Goal: Task Accomplishment & Management: Manage account settings

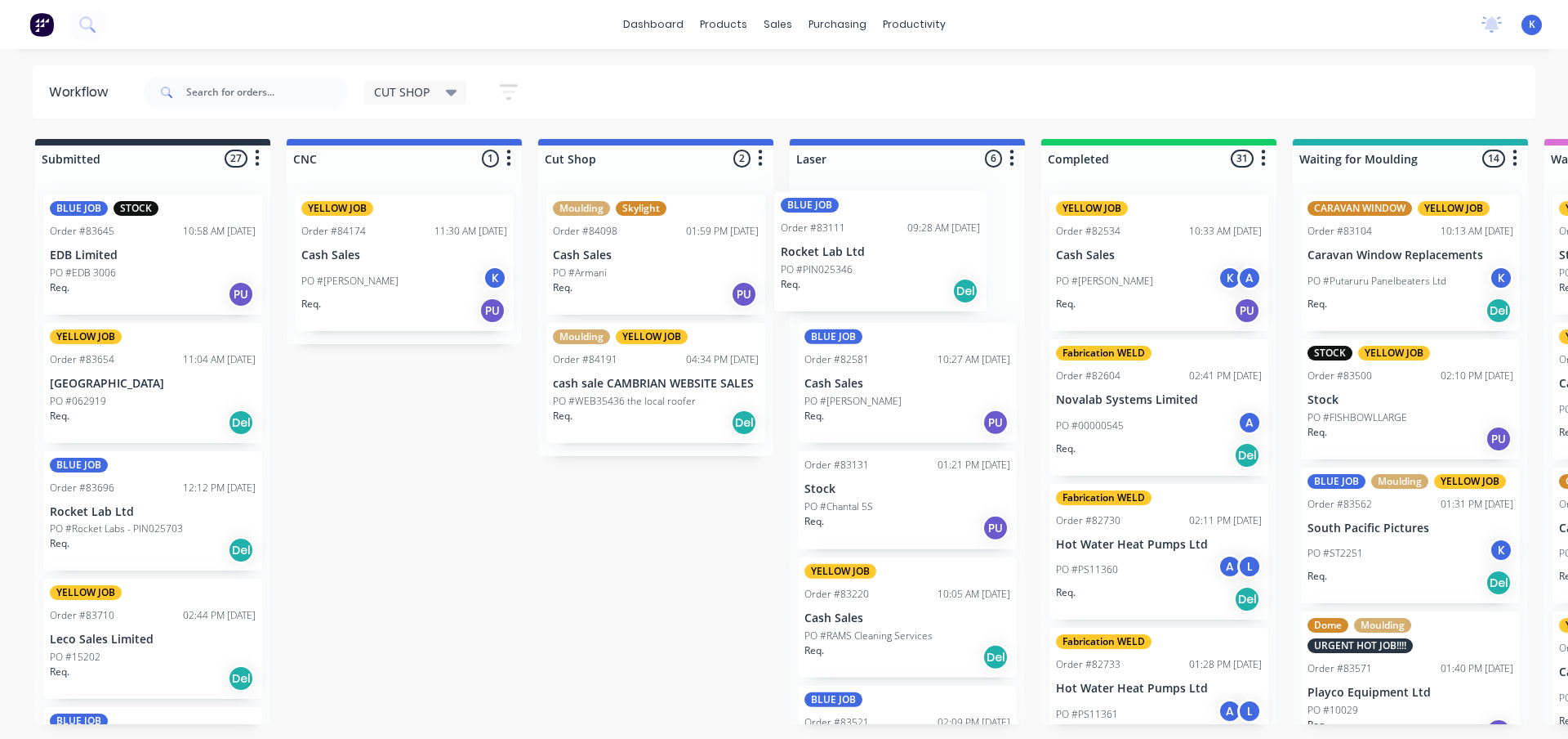
drag, startPoint x: 112, startPoint y: 280, endPoint x: 829, endPoint y: 274, distance: 717.0
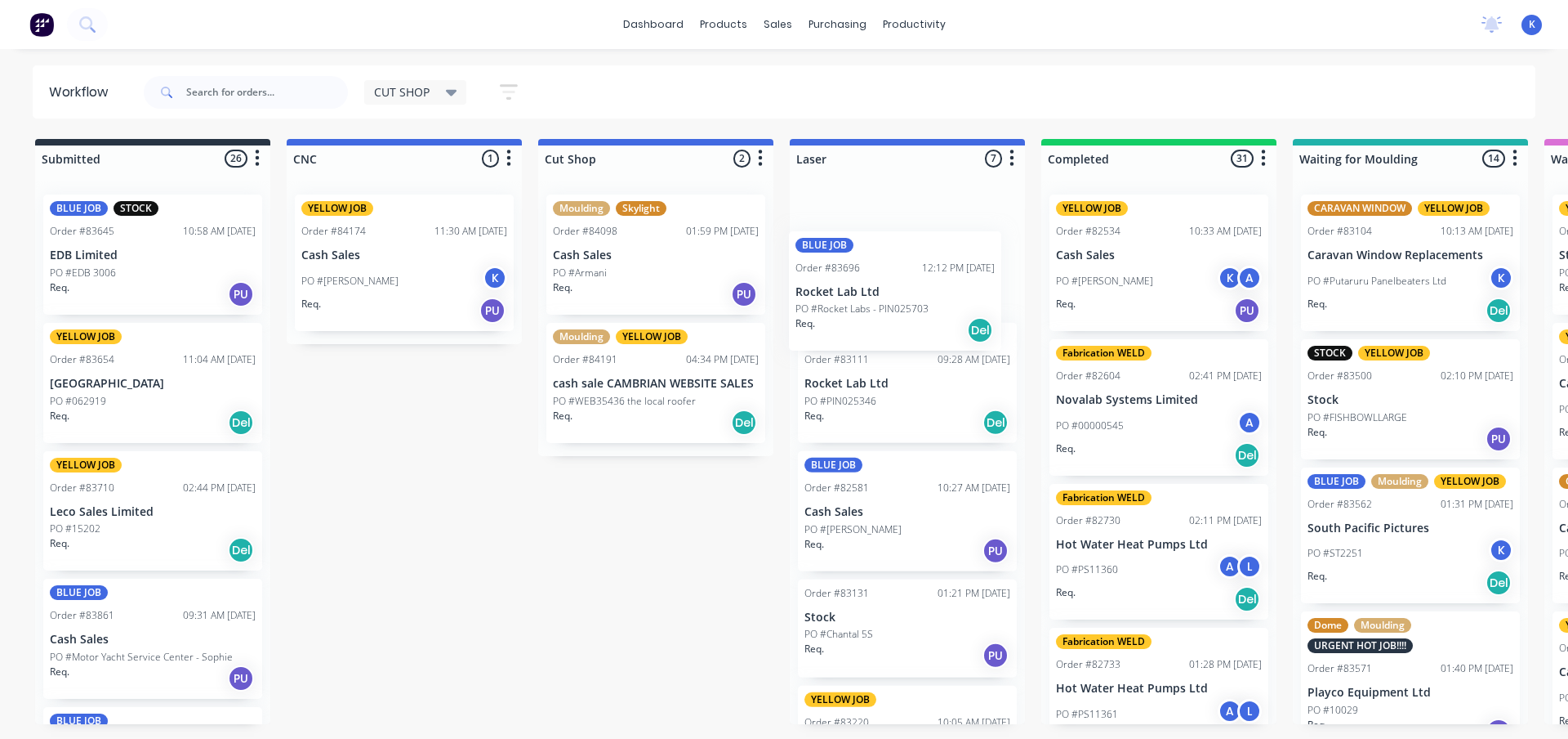
drag, startPoint x: 69, startPoint y: 521, endPoint x: 820, endPoint y: 303, distance: 782.0
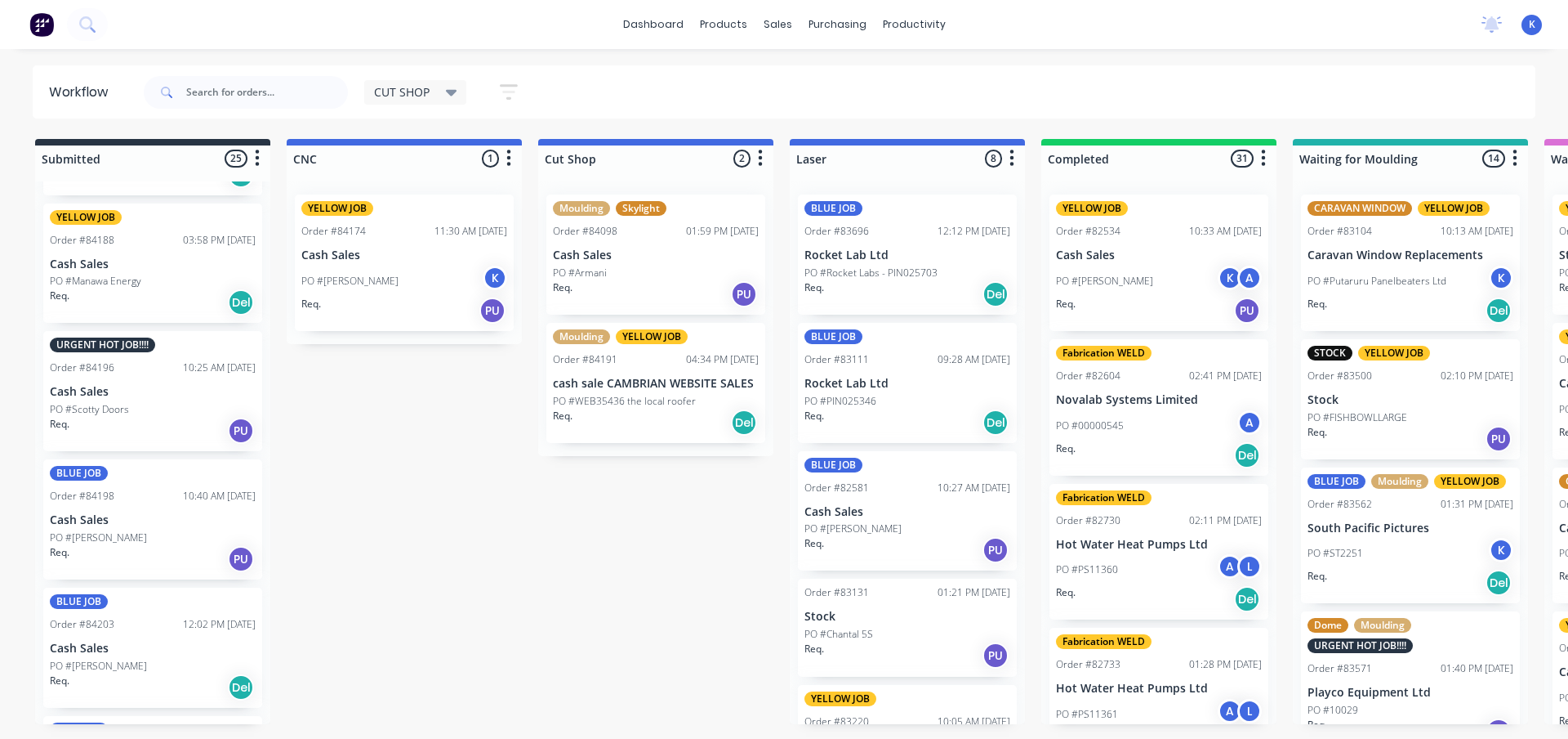
scroll to position [2618, 0]
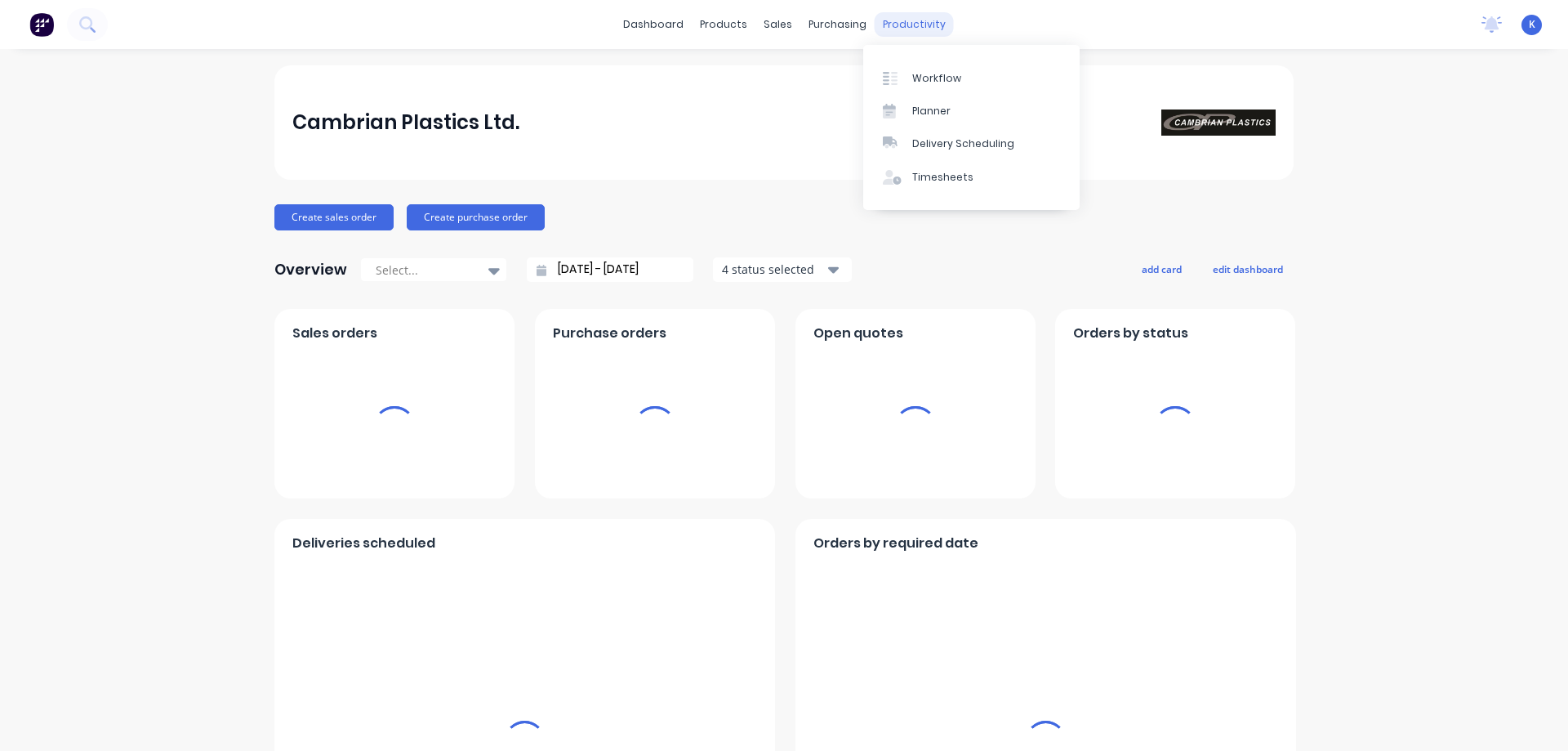
click at [908, 23] on div "productivity" at bounding box center [914, 24] width 80 height 24
click at [945, 85] on div "Workflow" at bounding box center [937, 79] width 49 height 15
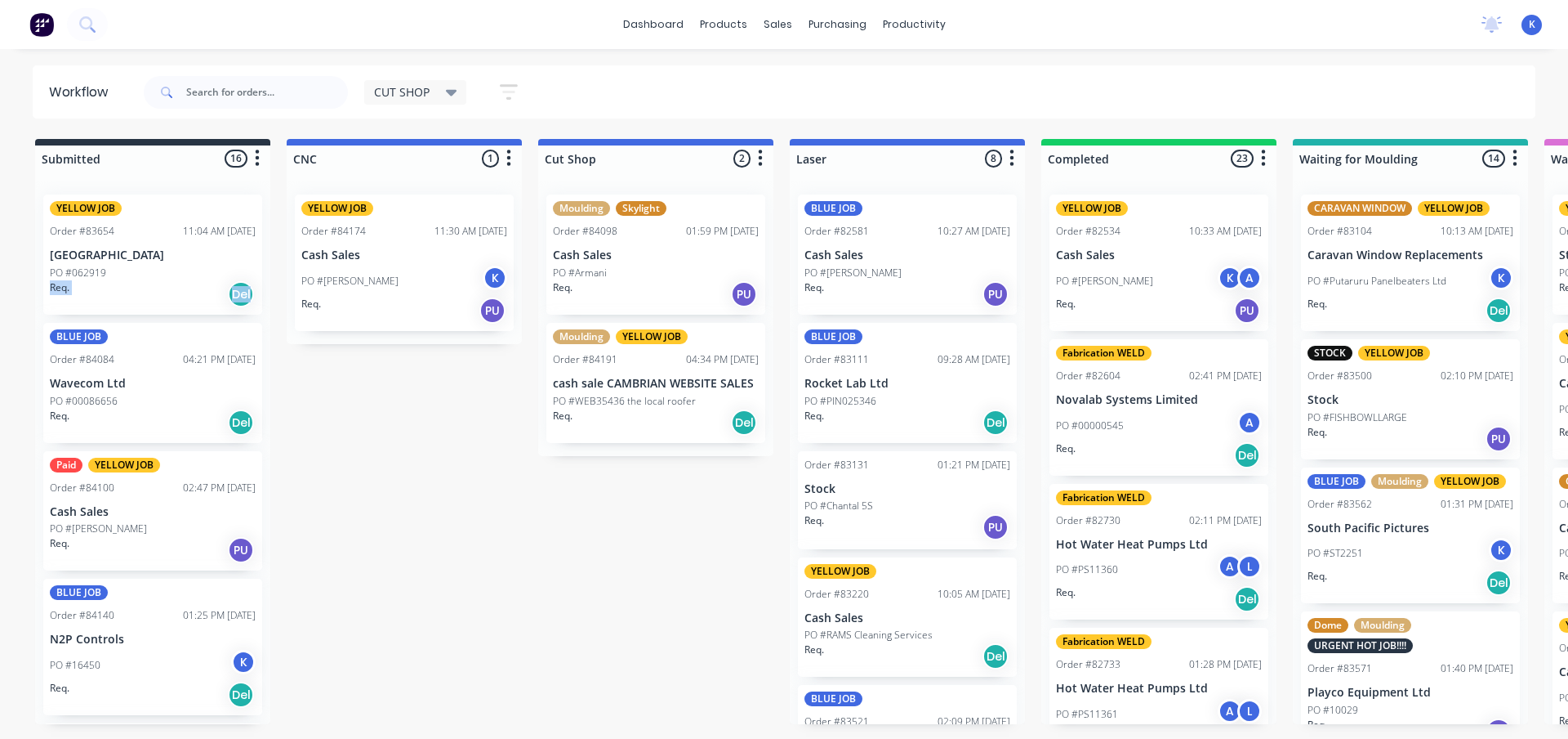
drag, startPoint x: 259, startPoint y: 267, endPoint x: 261, endPoint y: 296, distance: 29.1
click at [259, 299] on div "YELLOW JOB Order #83654 11:04 AM [DATE] [GEOGRAPHIC_DATA] #062919 Req. Del BLUE…" at bounding box center [152, 452] width 235 height 543
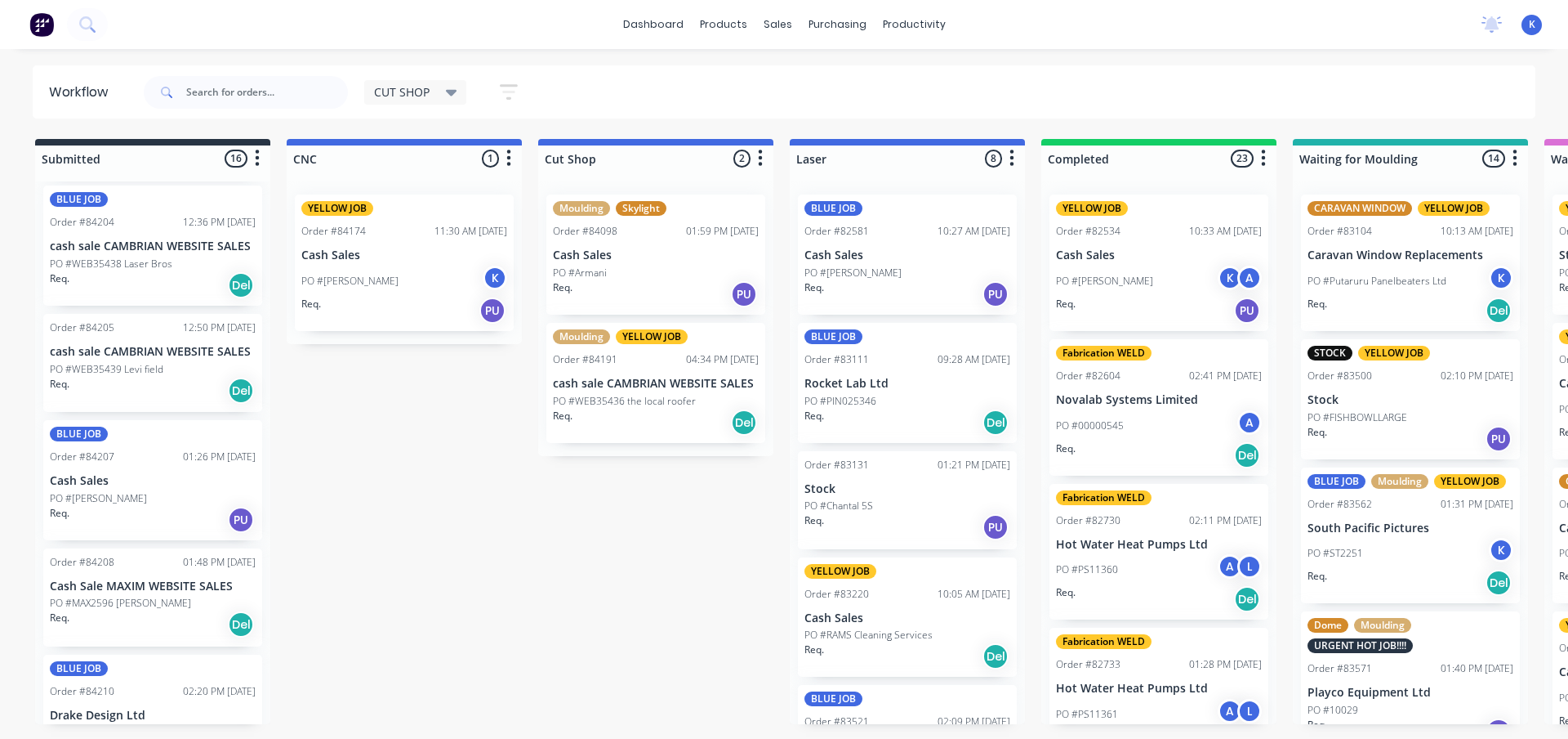
scroll to position [1464, 0]
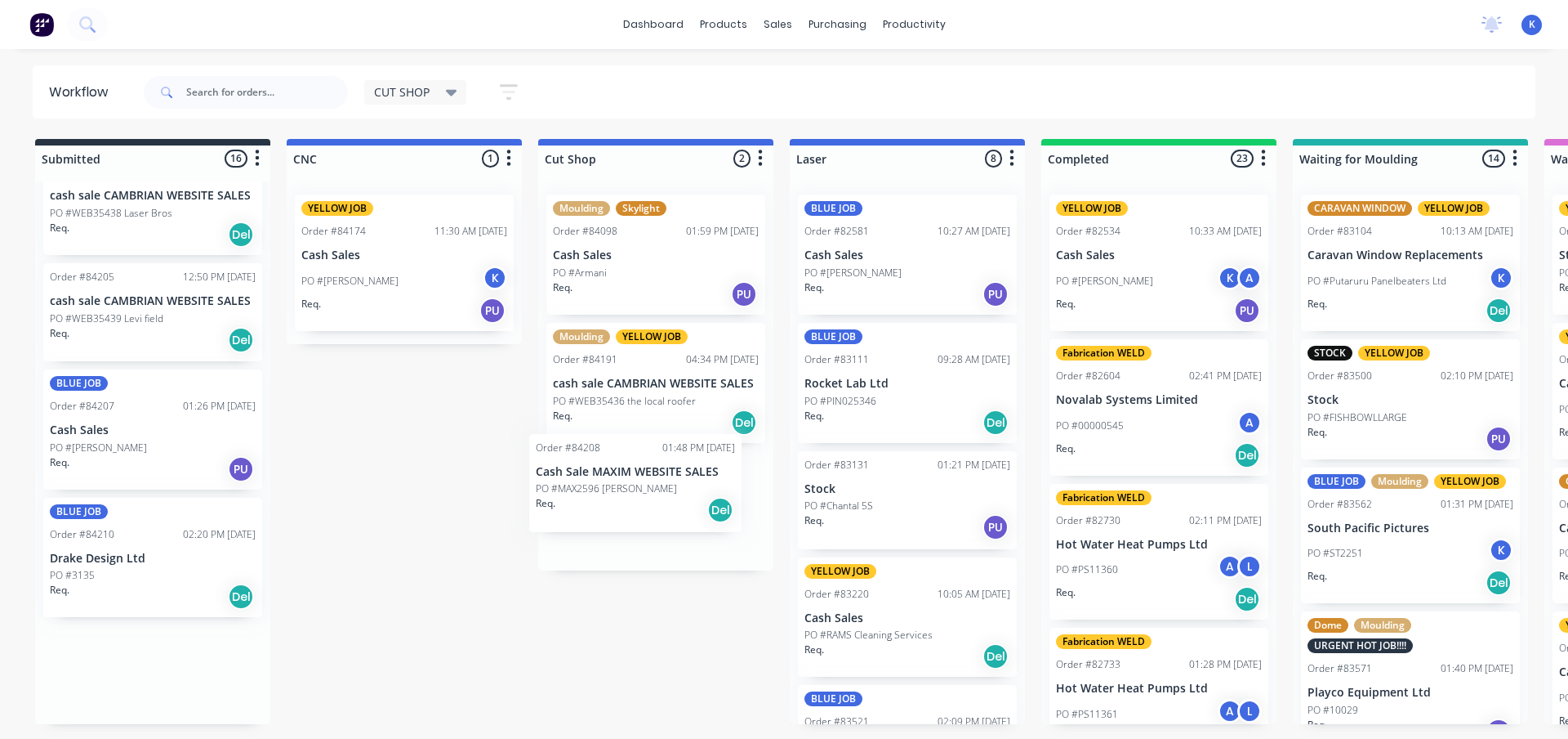
drag, startPoint x: 73, startPoint y: 557, endPoint x: 564, endPoint y: 497, distance: 494.7
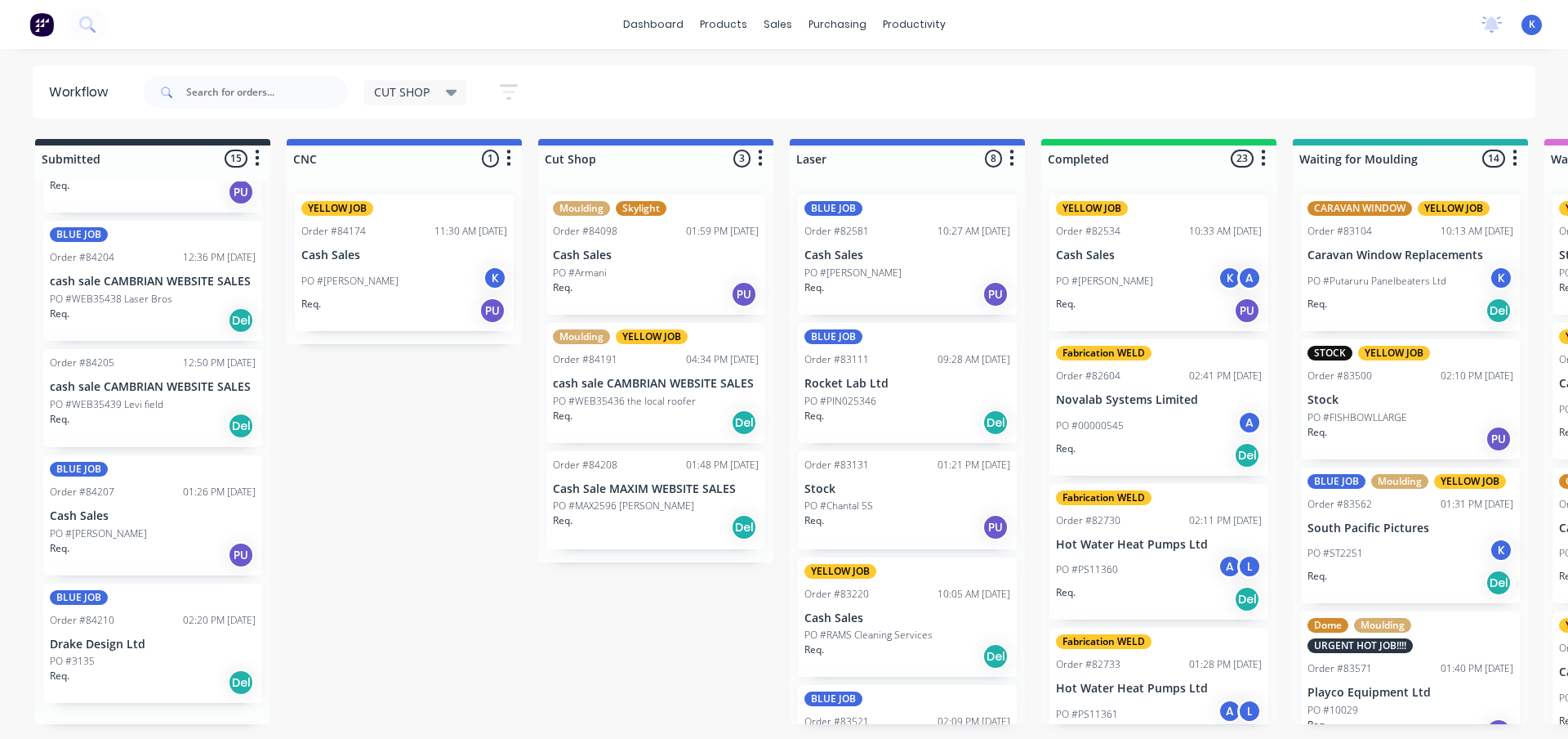
scroll to position [1358, 0]
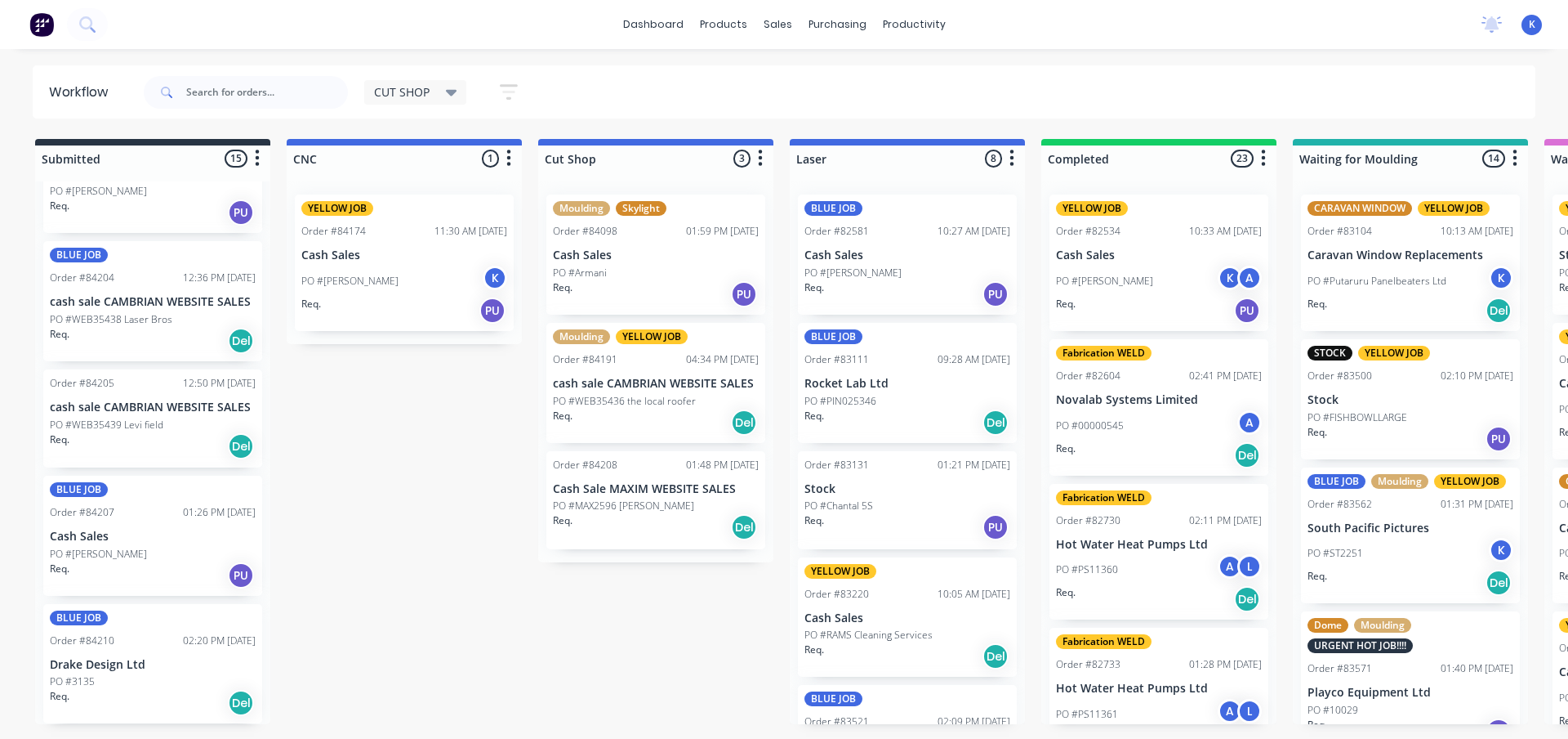
click at [86, 671] on p "Drake Design Ltd" at bounding box center [153, 665] width 206 height 14
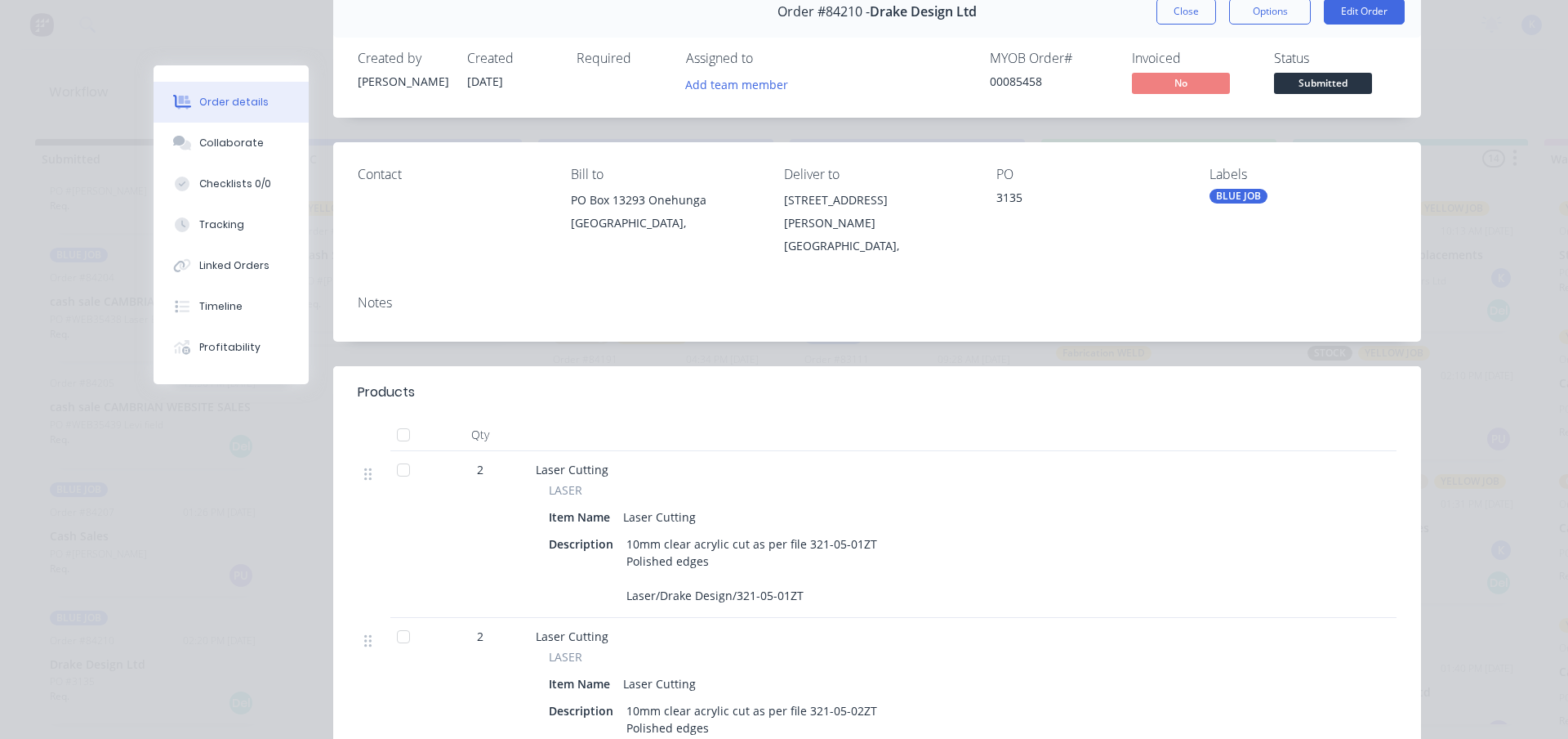
scroll to position [0, 0]
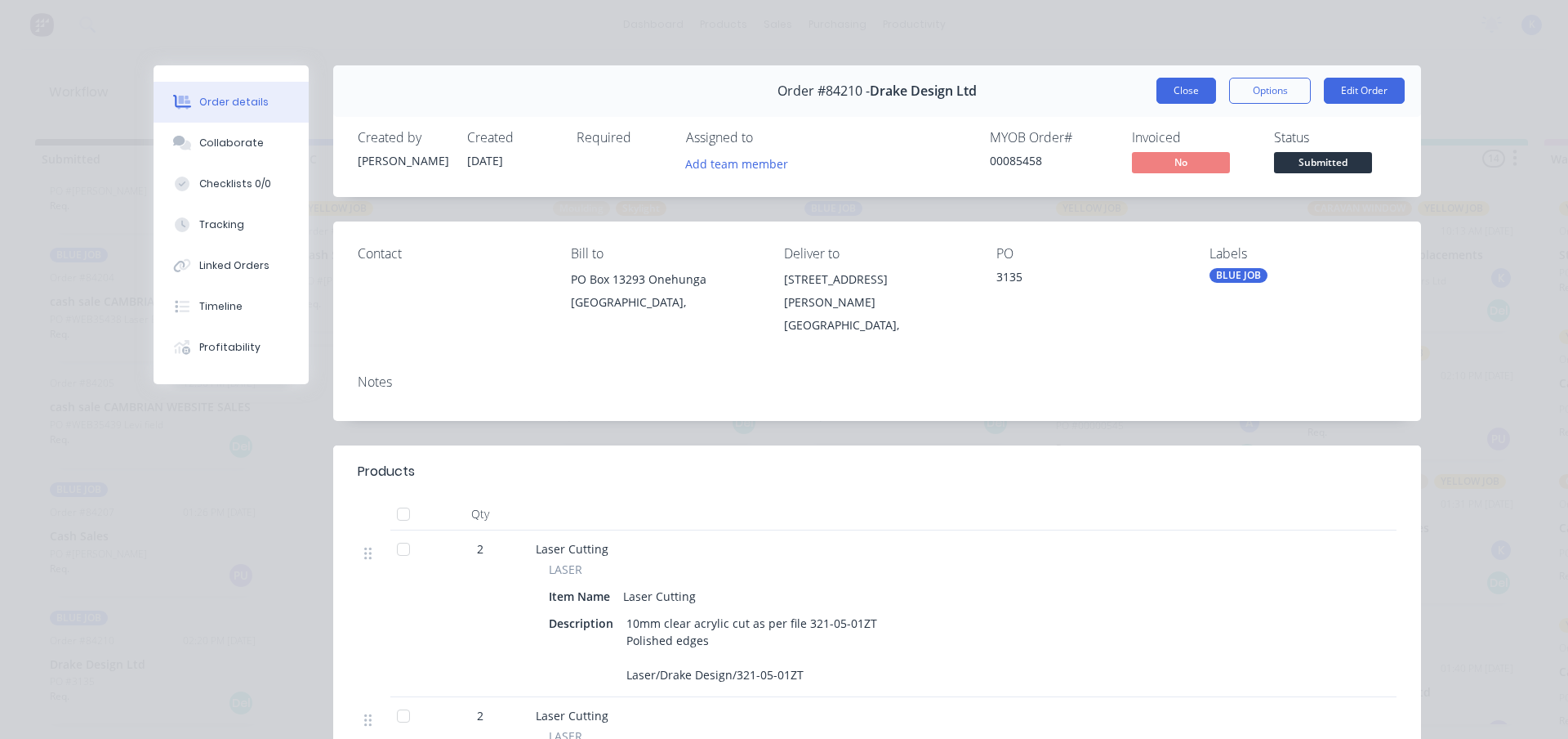
click at [1173, 96] on button "Close" at bounding box center [1187, 91] width 60 height 26
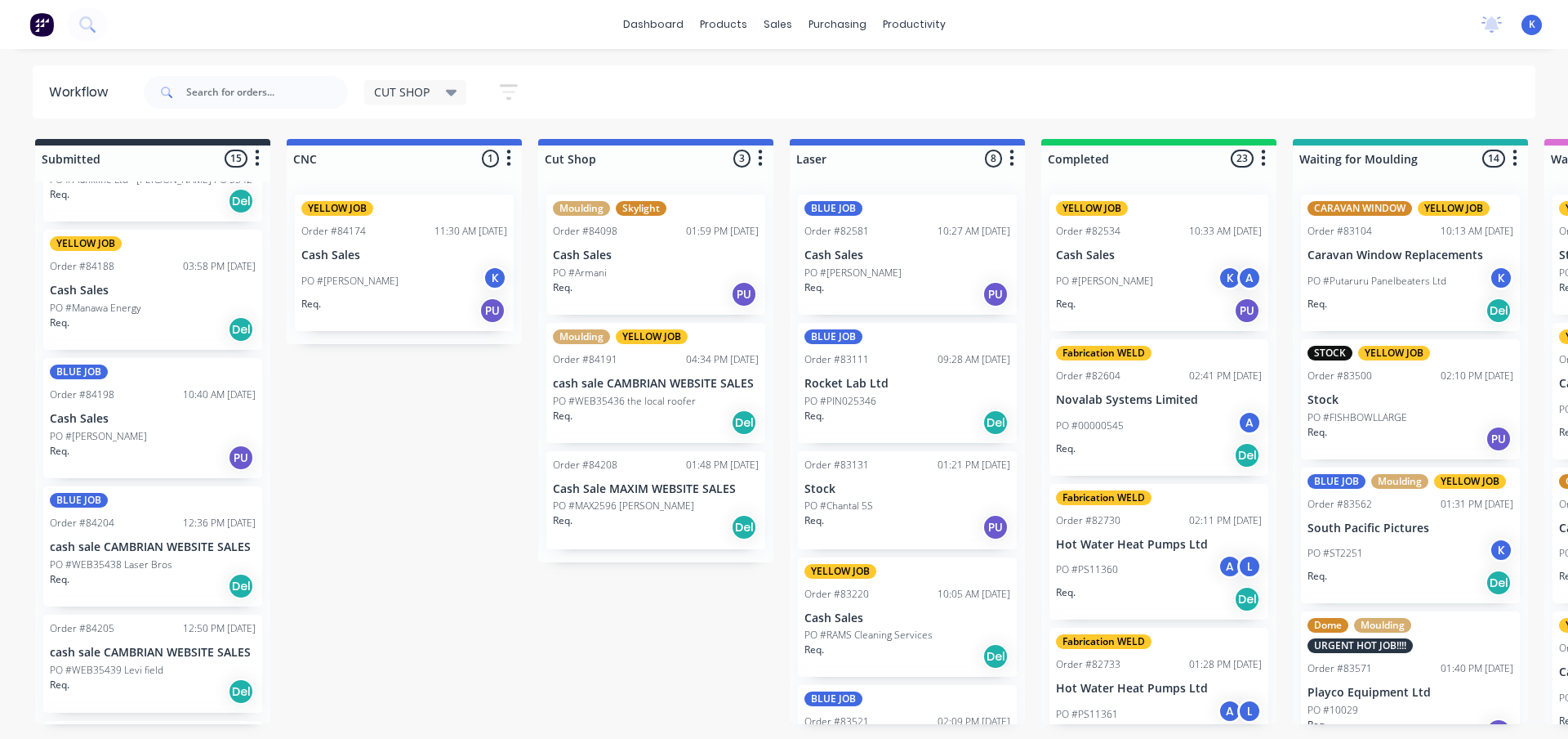
scroll to position [1109, 0]
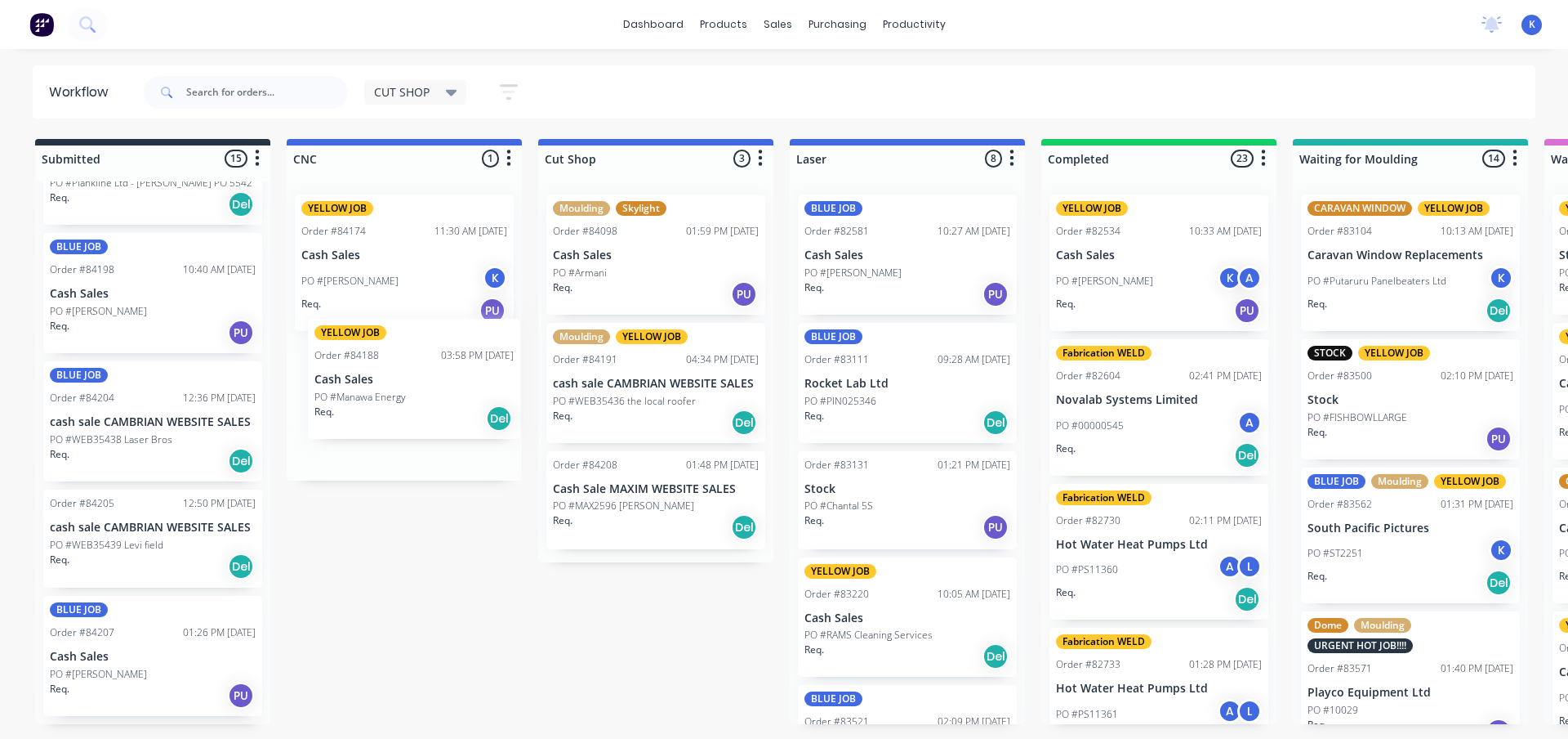
drag, startPoint x: 95, startPoint y: 301, endPoint x: 364, endPoint y: 391, distance: 283.7
click at [364, 391] on div "YELLOW JOB Order #84188 03:58 PM 26/08/25 Cash Sales PO #Manawa Energy Req. Del" at bounding box center [405, 400] width 219 height 120
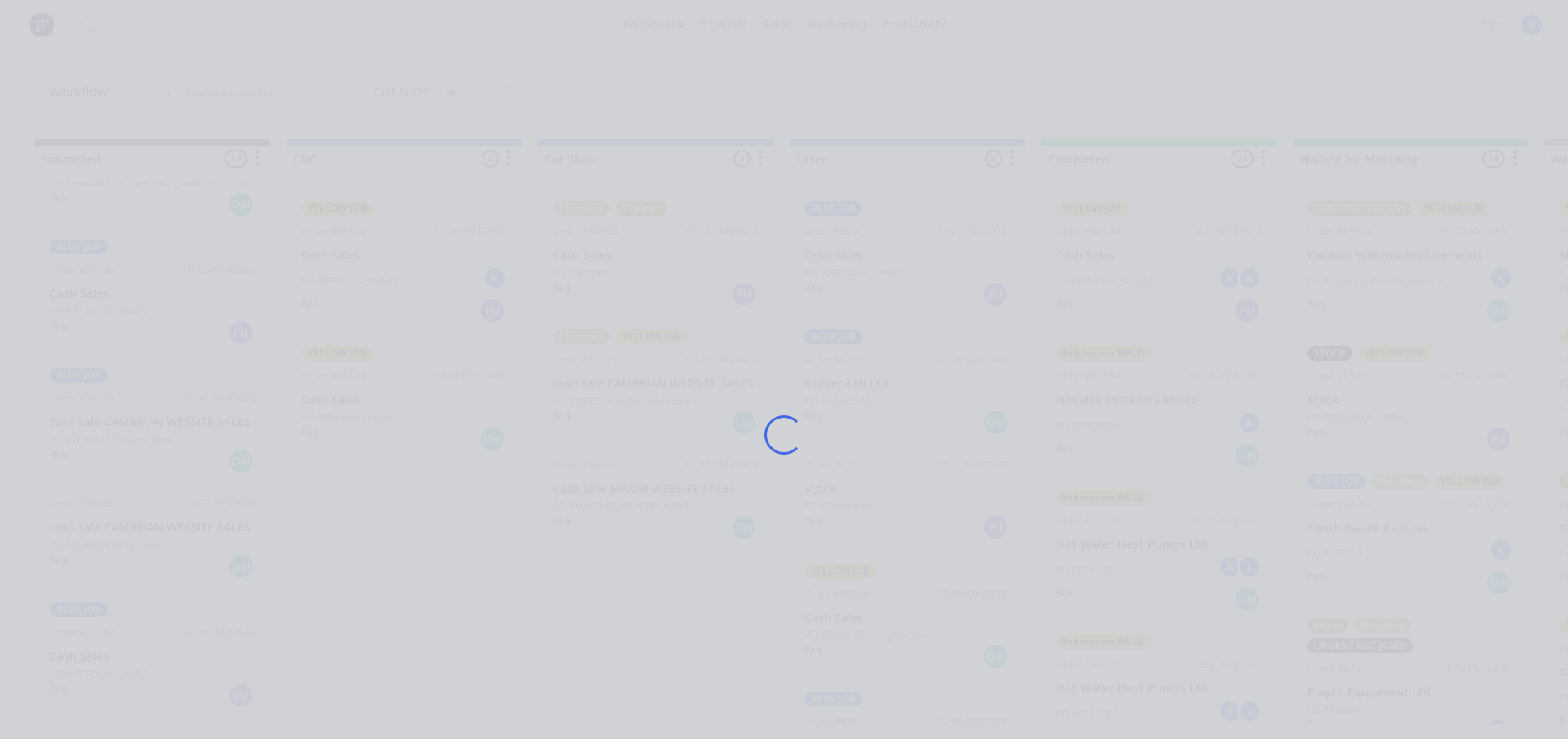
click at [364, 391] on div "Loading..." at bounding box center [784, 435] width 1307 height 739
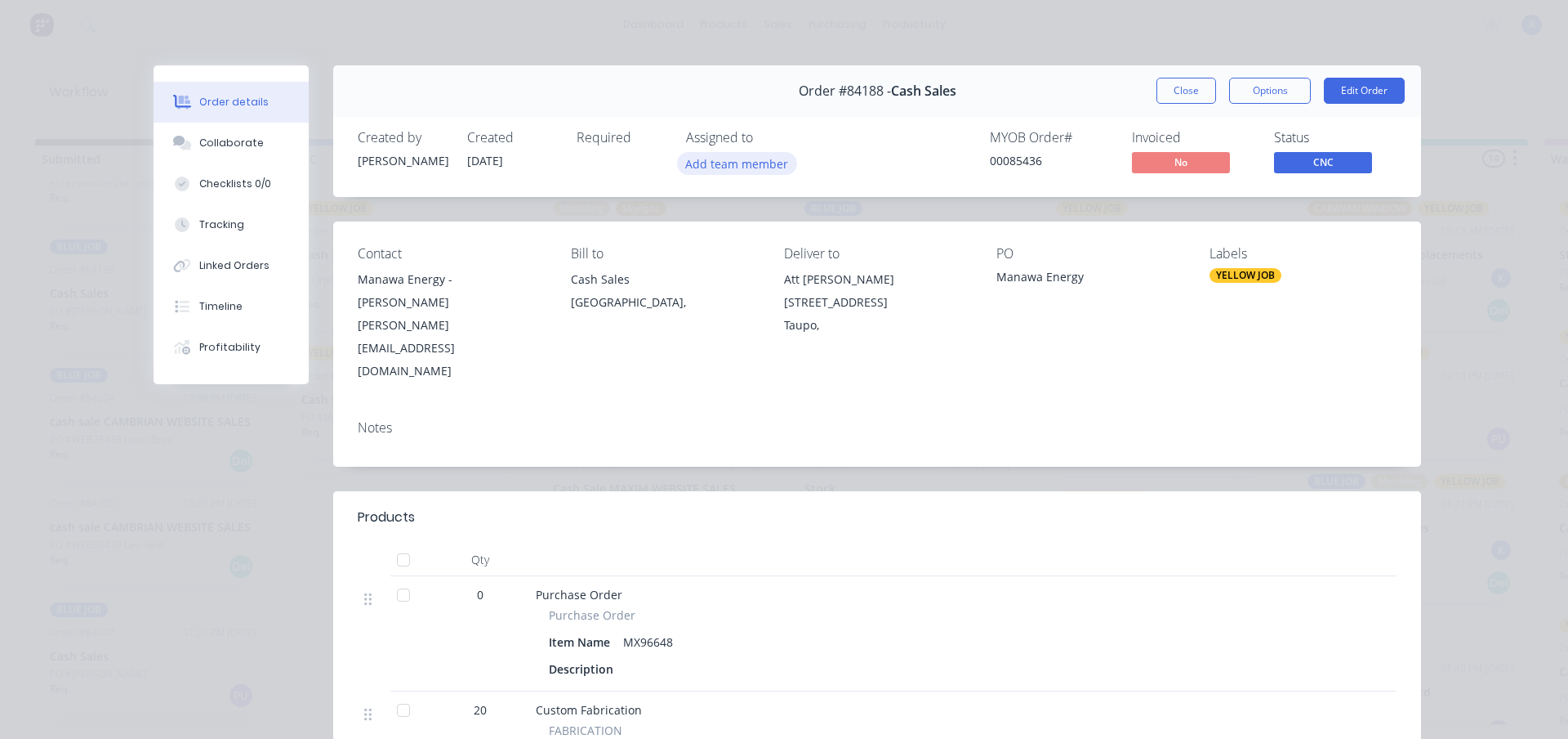
click at [747, 173] on button "Add team member" at bounding box center [738, 163] width 120 height 23
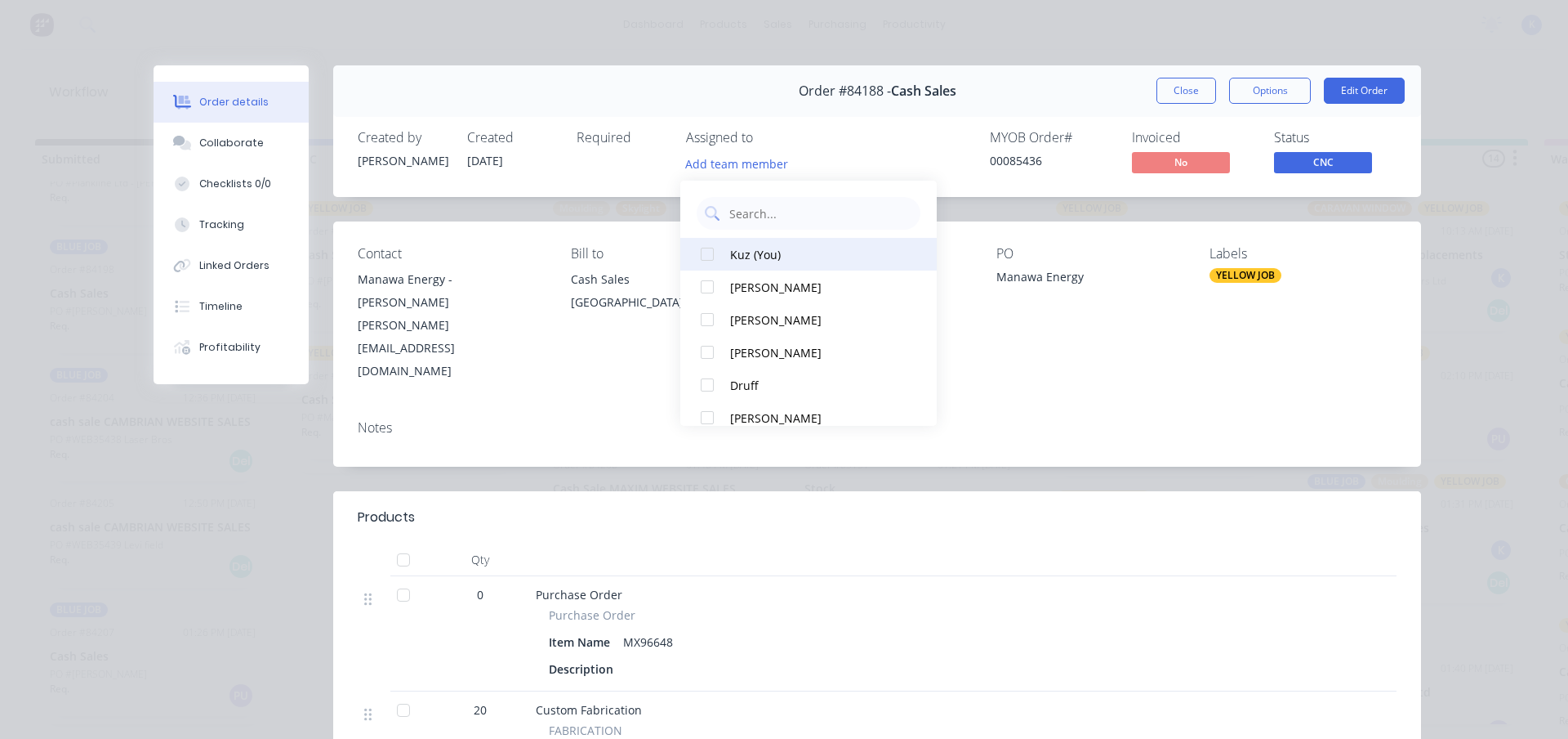
click at [702, 255] on div at bounding box center [707, 254] width 33 height 33
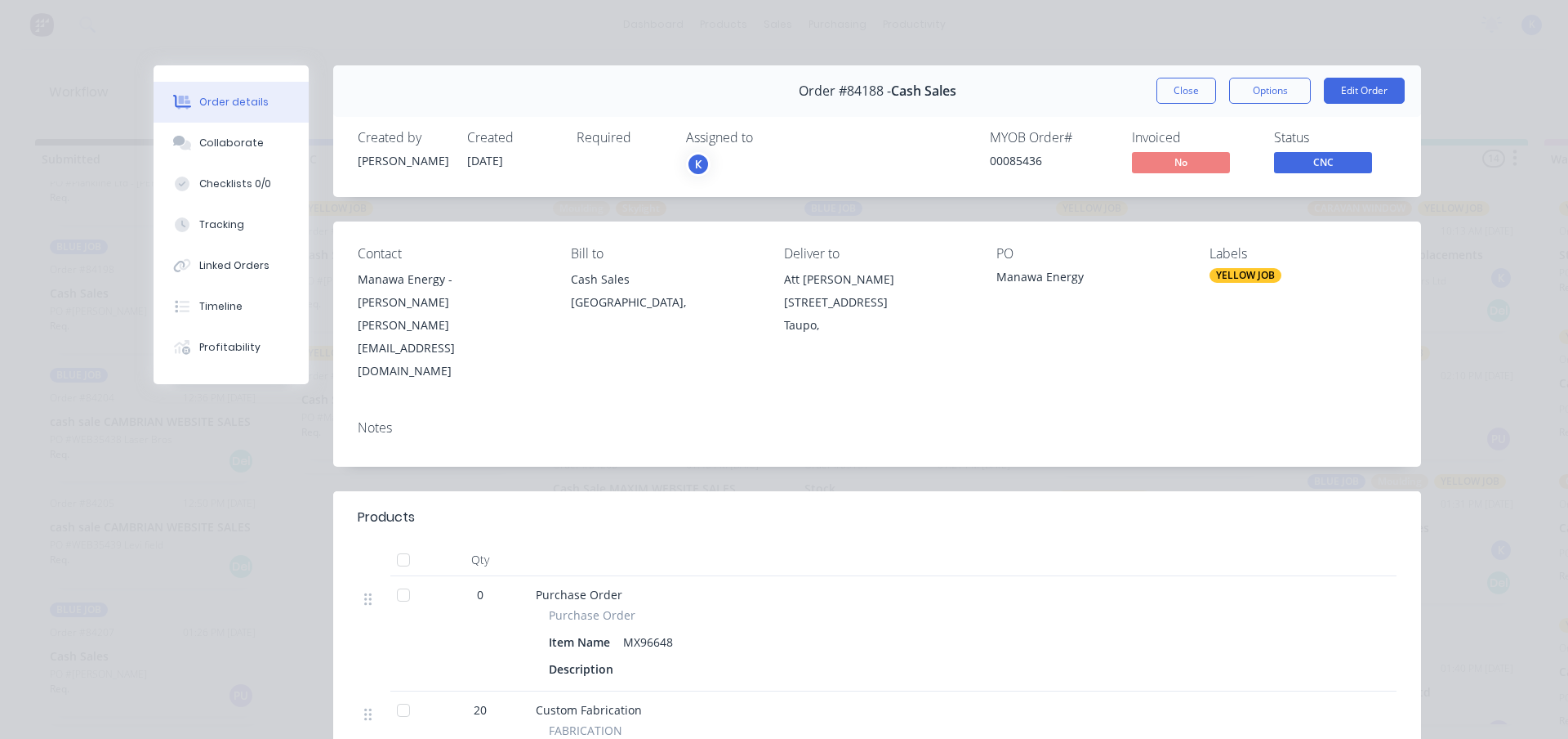
drag, startPoint x: 1166, startPoint y: 97, endPoint x: 1153, endPoint y: 99, distance: 13.2
click at [1165, 97] on button "Close" at bounding box center [1187, 91] width 60 height 26
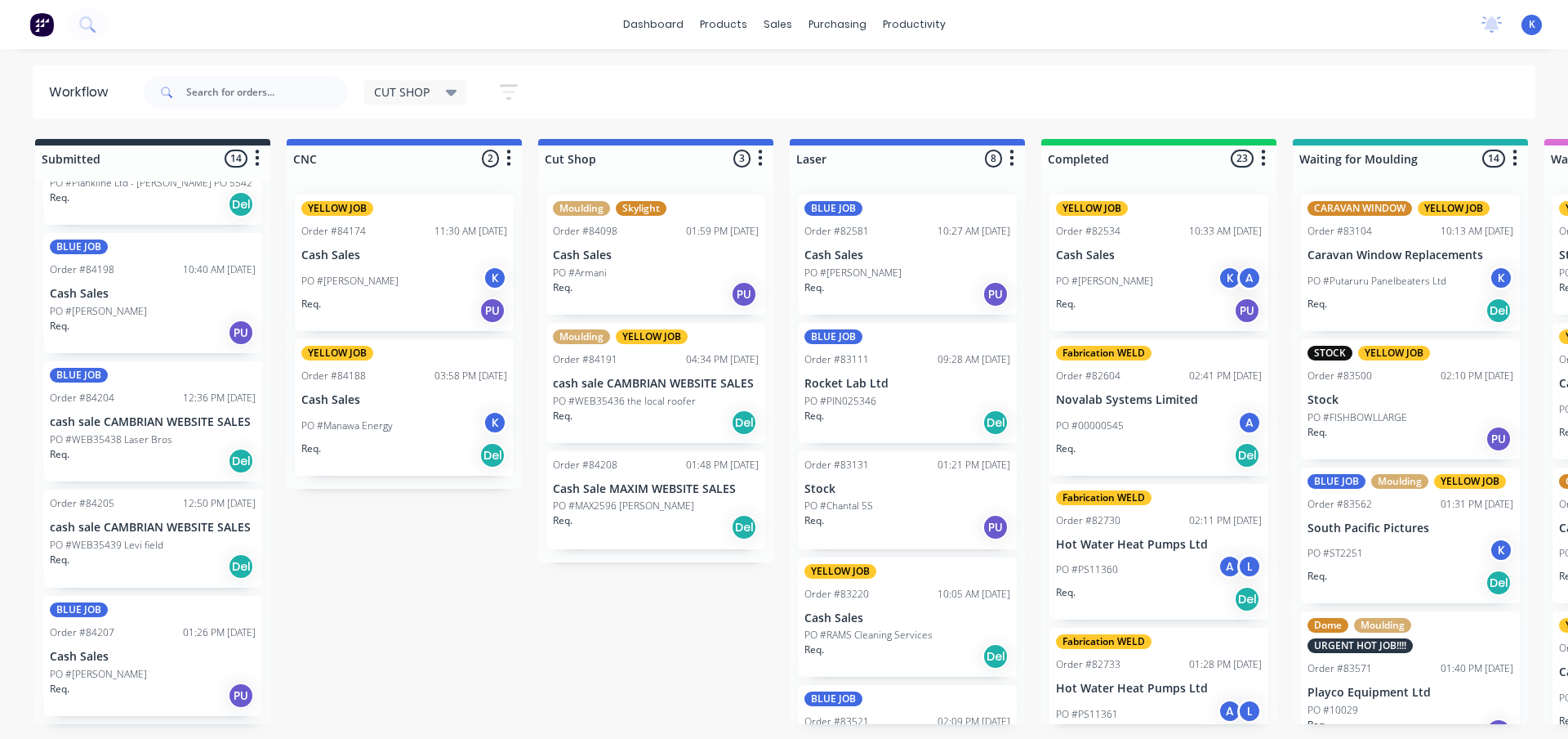
click at [411, 87] on span "CUT SHOP" at bounding box center [401, 92] width 55 height 17
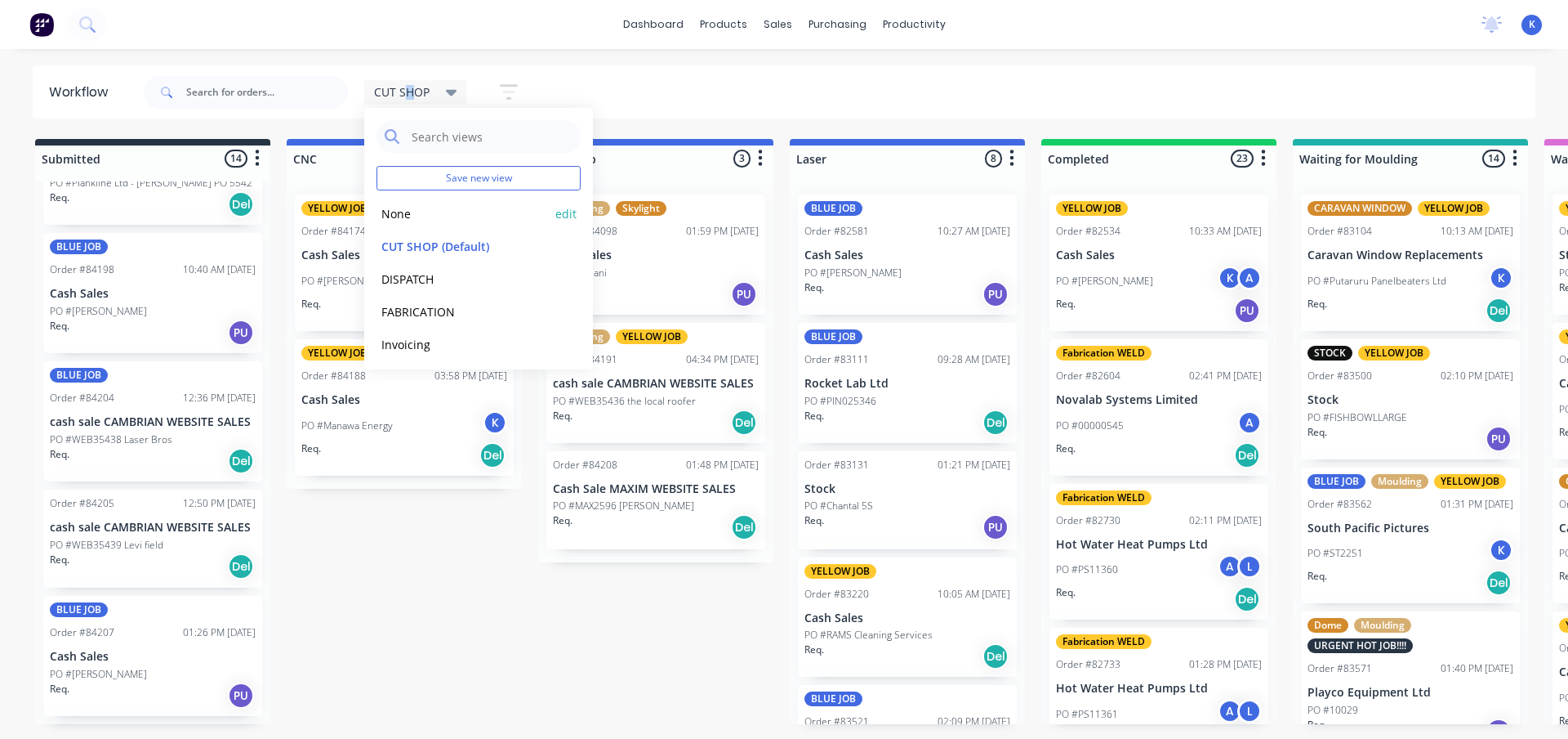
click at [406, 210] on button "None" at bounding box center [464, 214] width 174 height 19
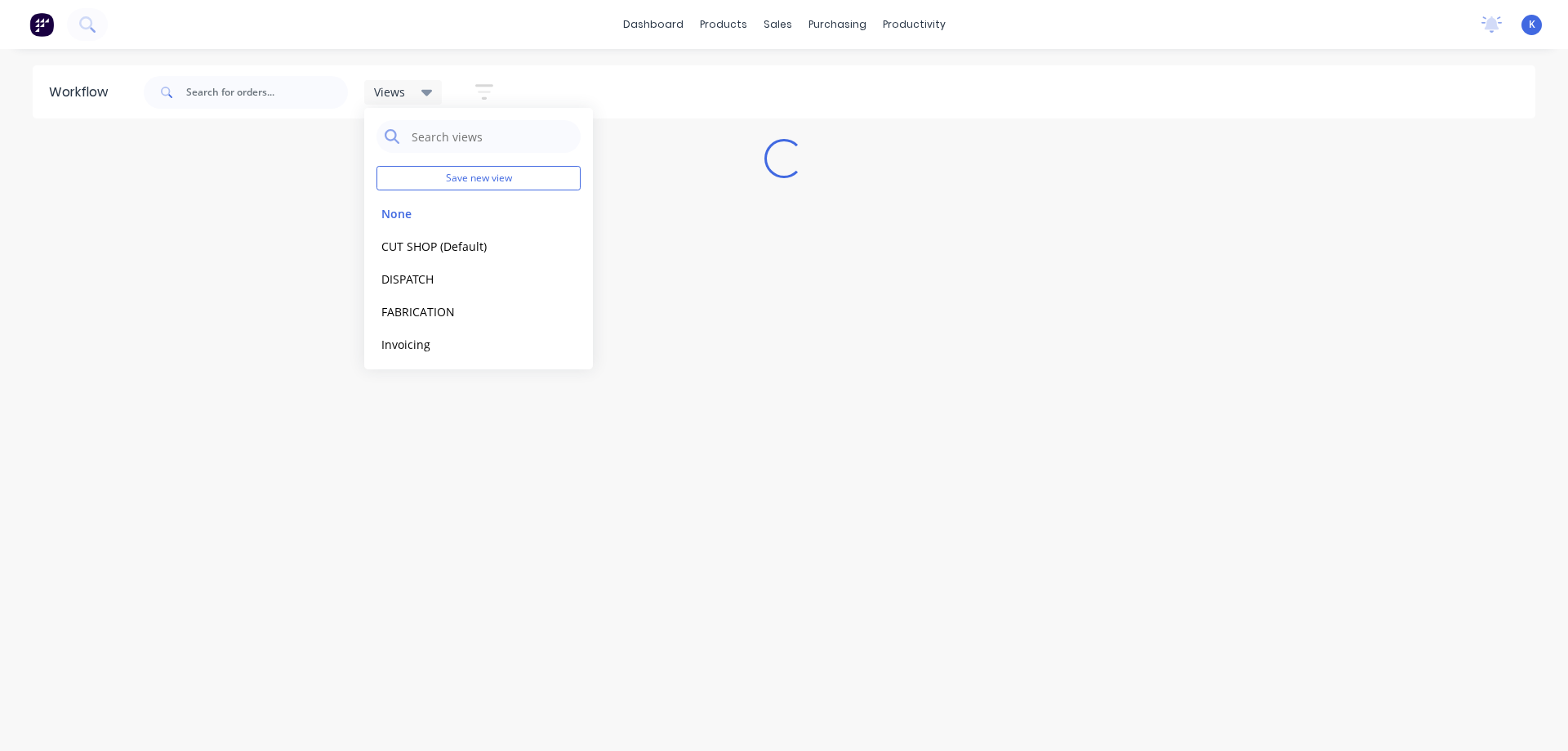
click at [404, 430] on div "Workflow Views Save new view None edit CUT SHOP (Default) edit DISPATCH edit FA…" at bounding box center [784, 392] width 1568 height 653
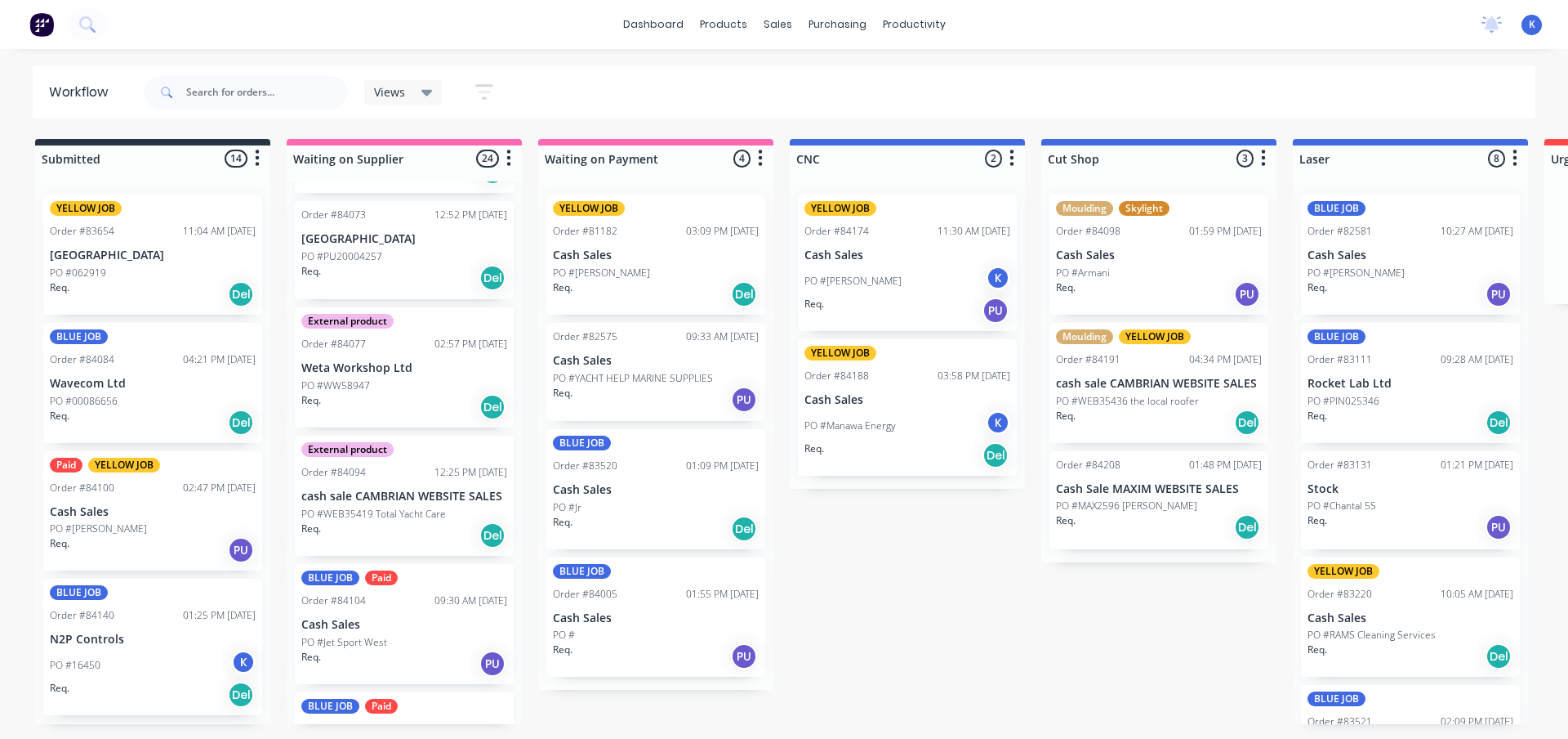
scroll to position [2407, 0]
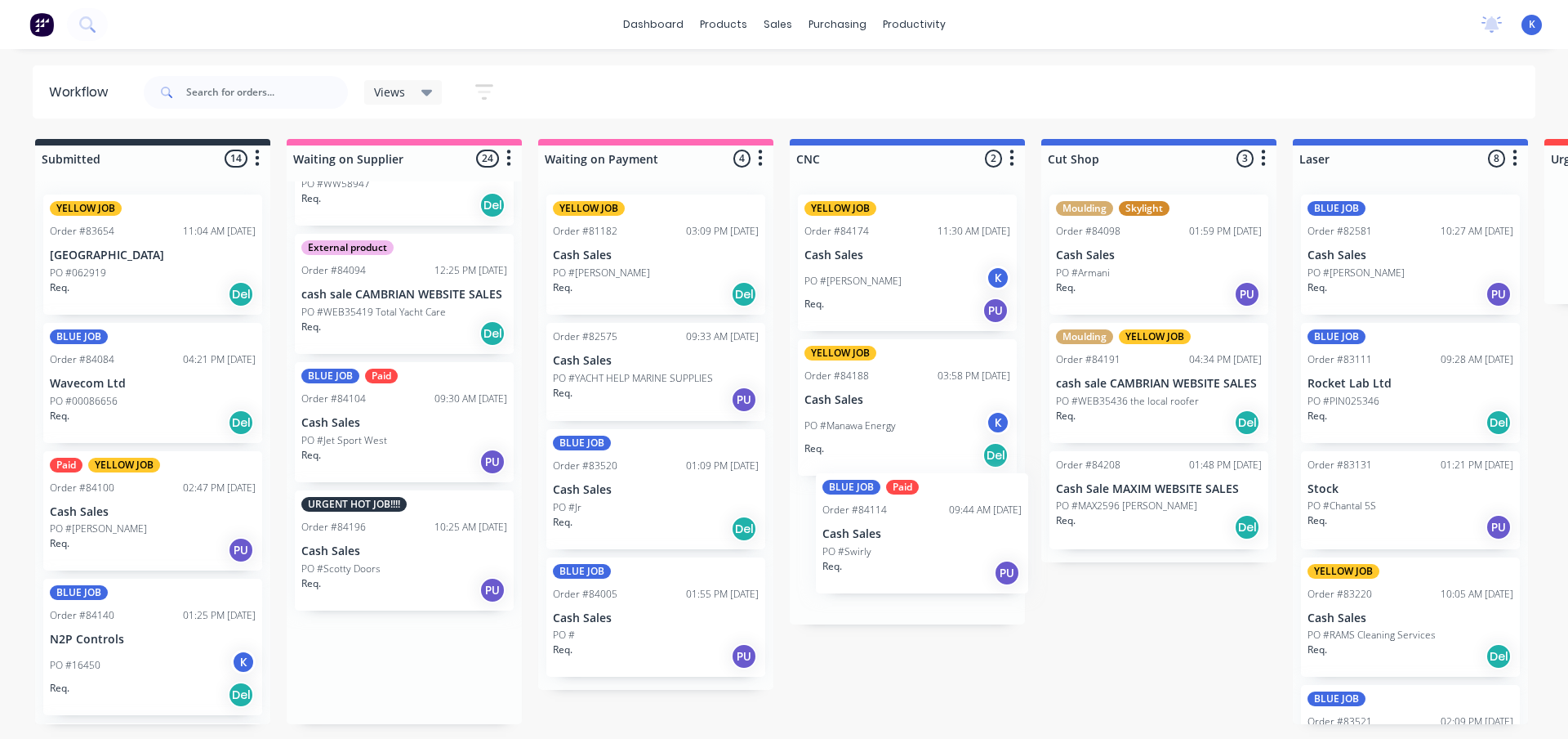
drag, startPoint x: 335, startPoint y: 539, endPoint x: 860, endPoint y: 540, distance: 525.0
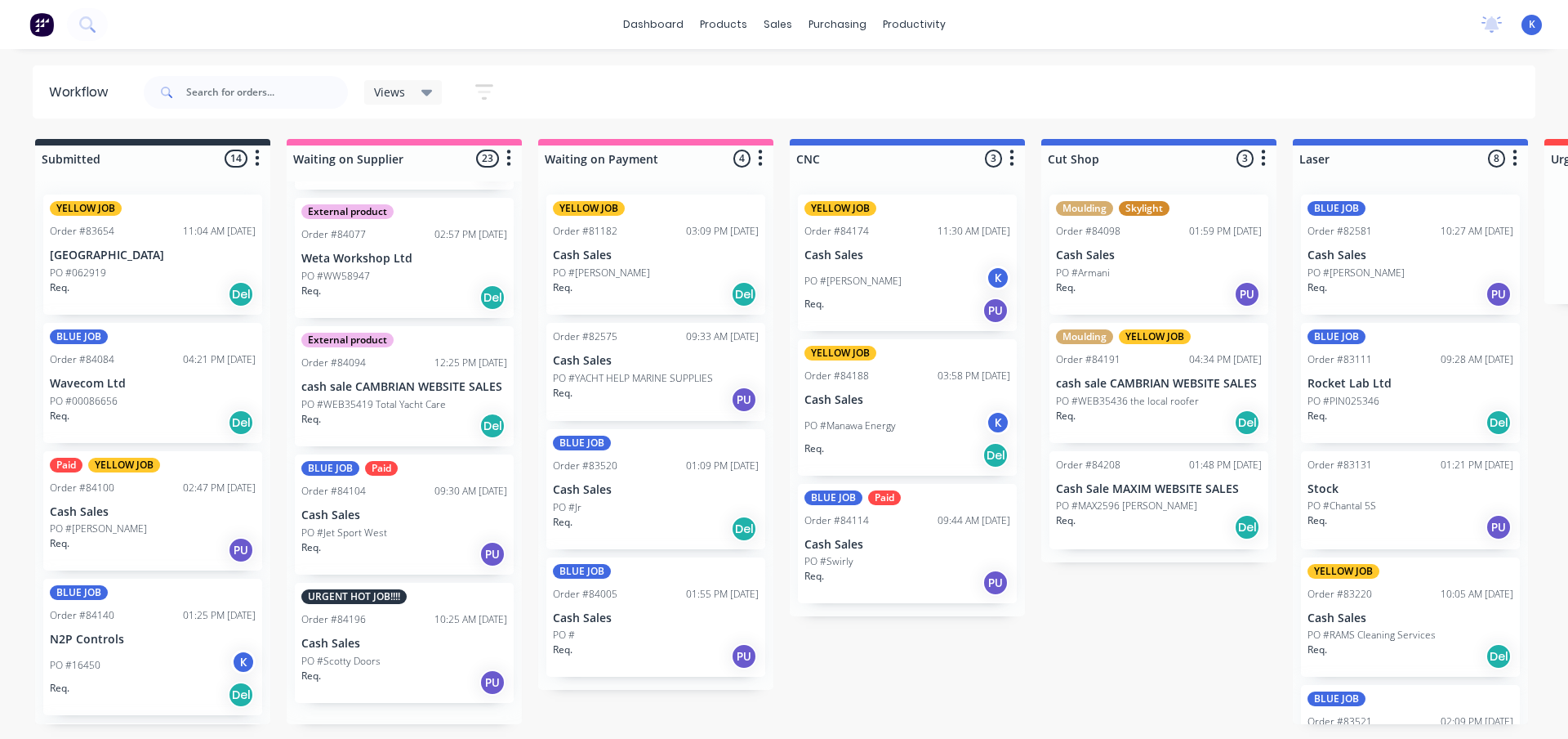
scroll to position [2280, 0]
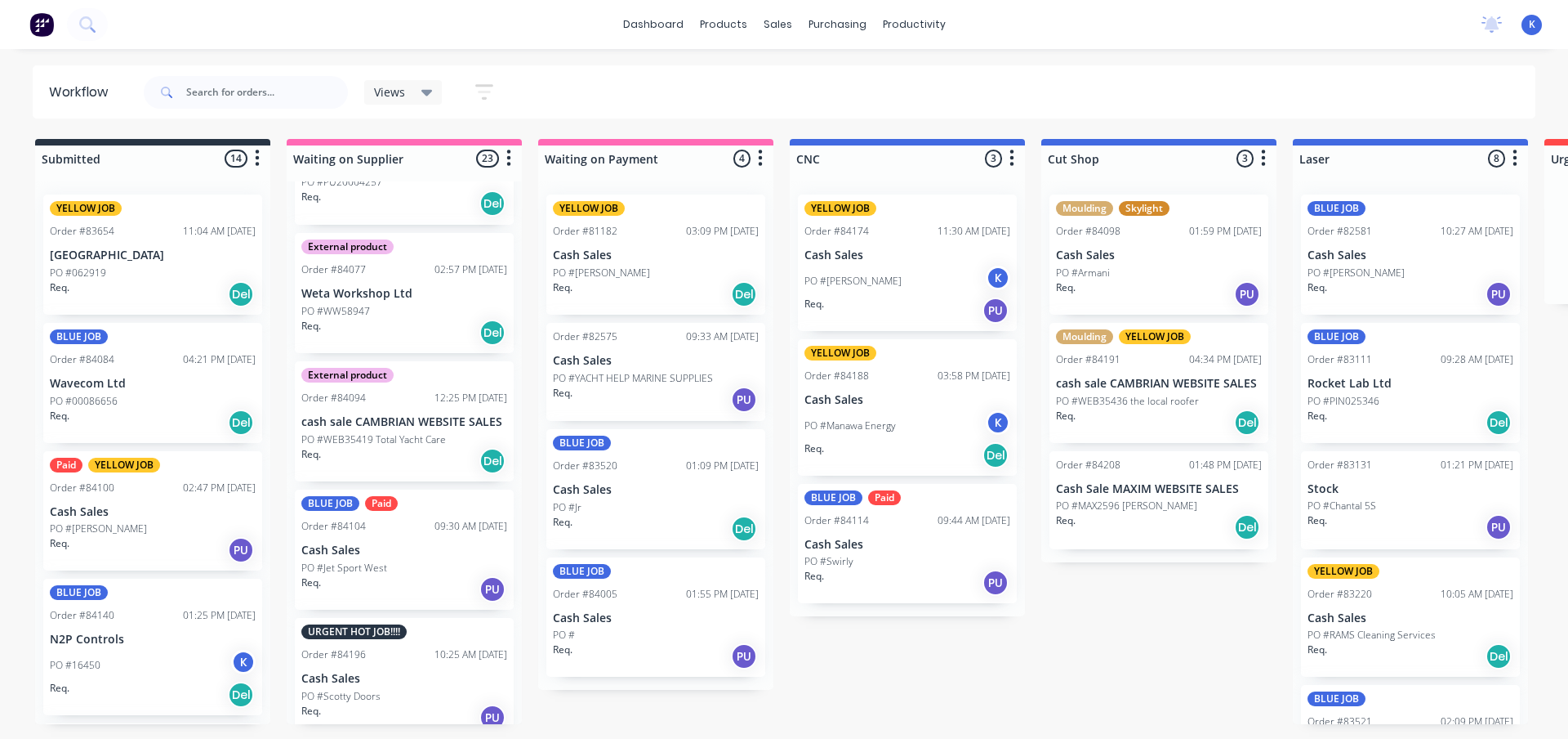
click at [397, 92] on span "Views" at bounding box center [389, 92] width 31 height 17
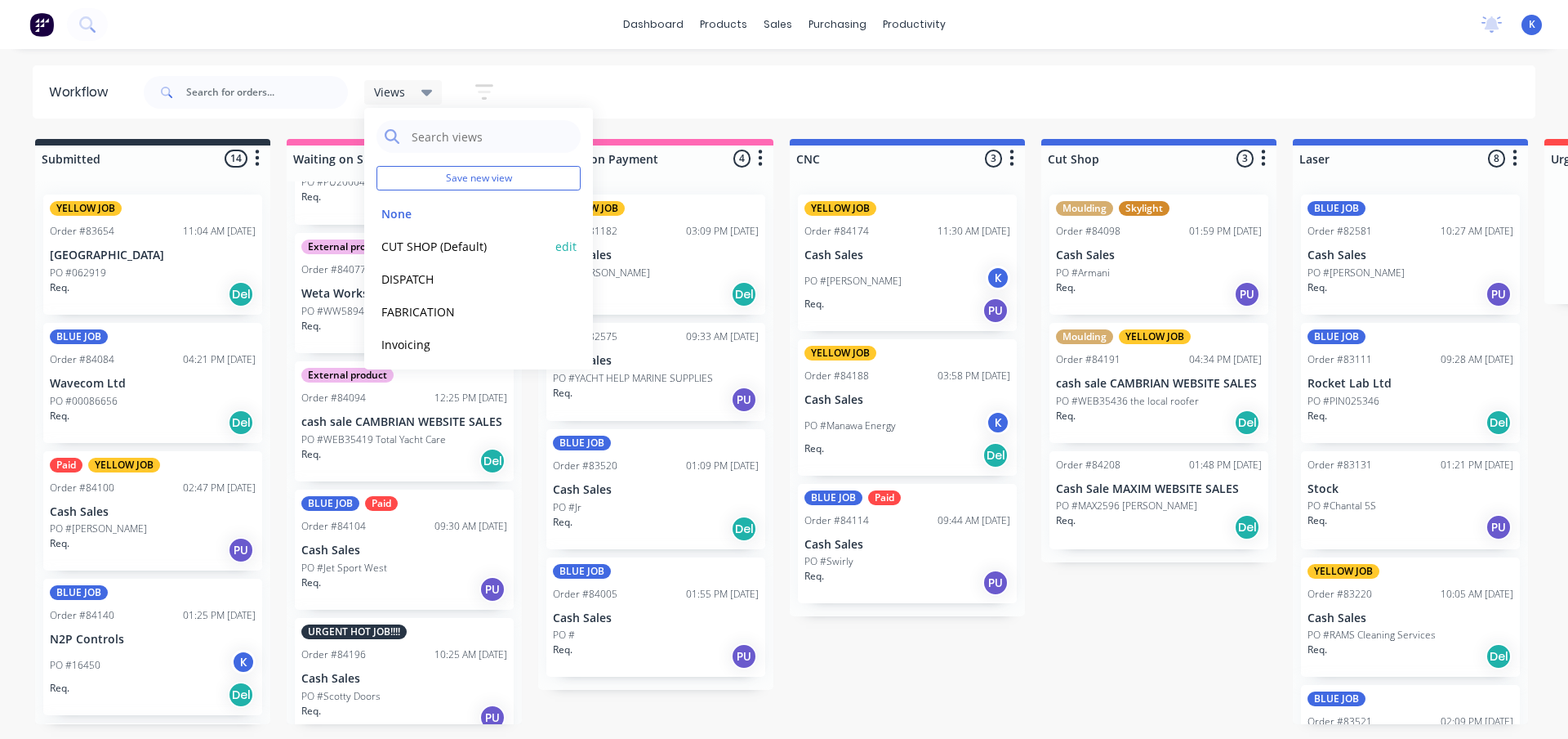
click at [448, 234] on div "CUT SHOP (Default) edit" at bounding box center [479, 246] width 204 height 33
click at [452, 237] on button "CUT SHOP (Default)" at bounding box center [464, 247] width 174 height 19
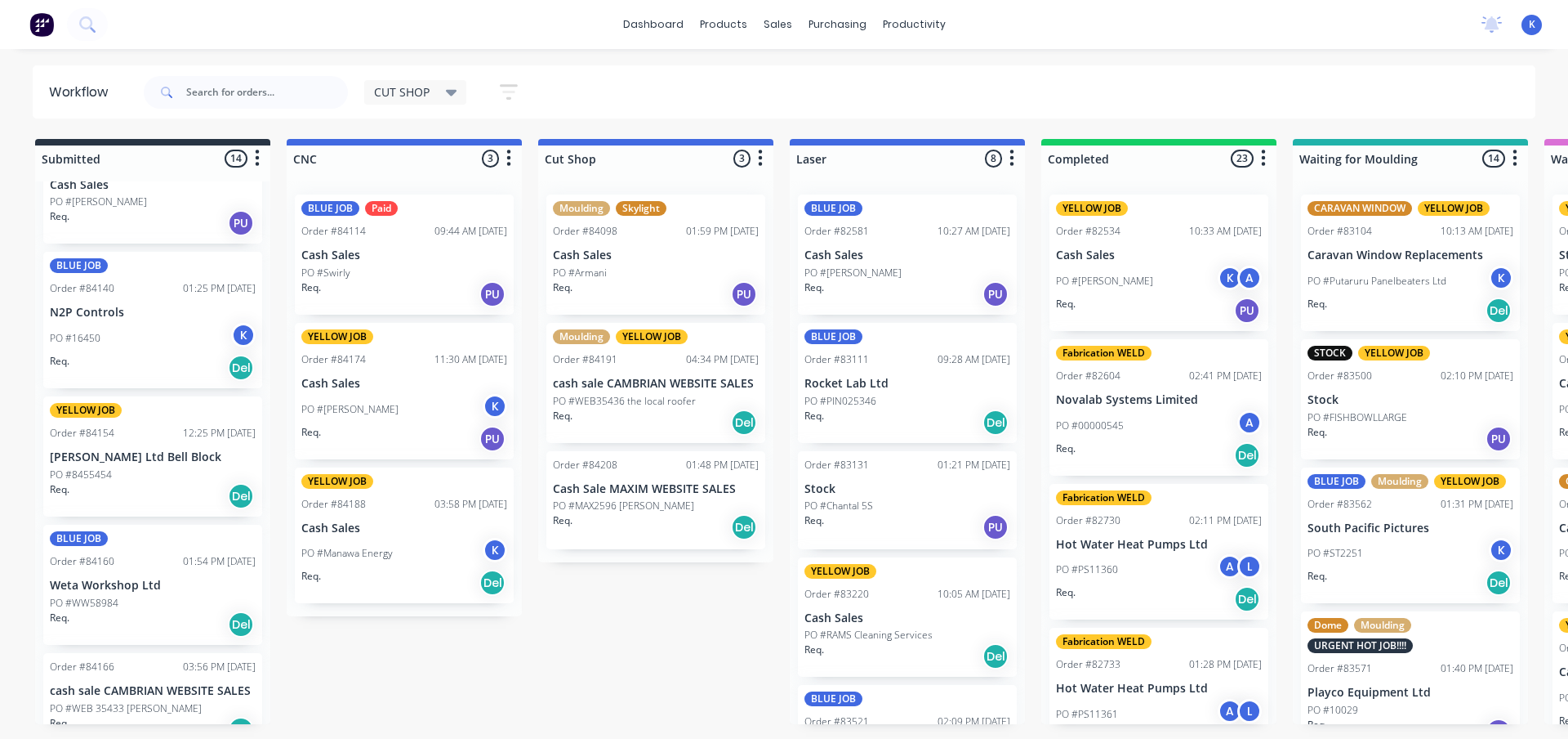
scroll to position [245, 0]
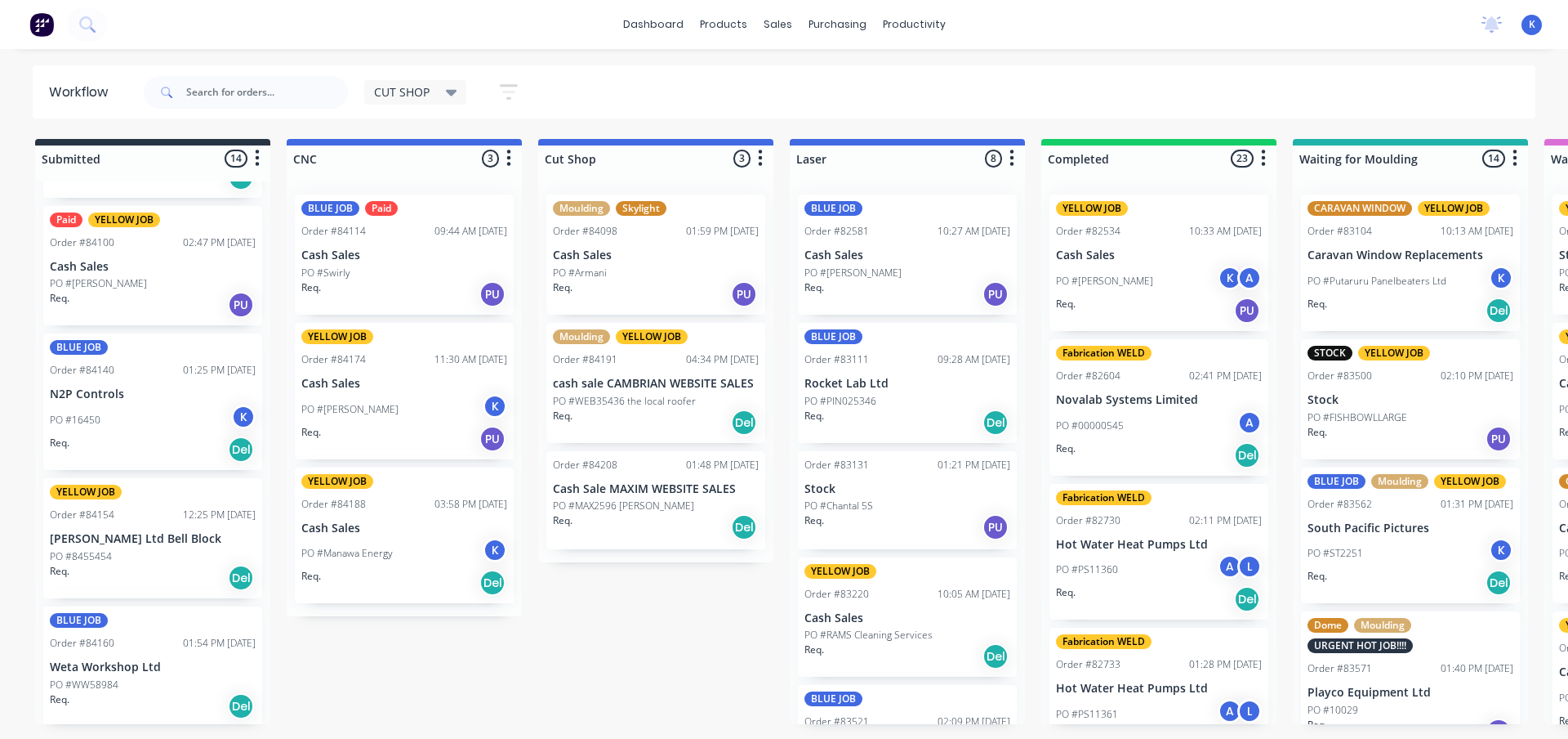
click at [91, 403] on div "BLUE JOB Order #84140 01:25 PM 22/08/25 N2P Controls PO #16450 K Req. Del" at bounding box center [153, 402] width 219 height 137
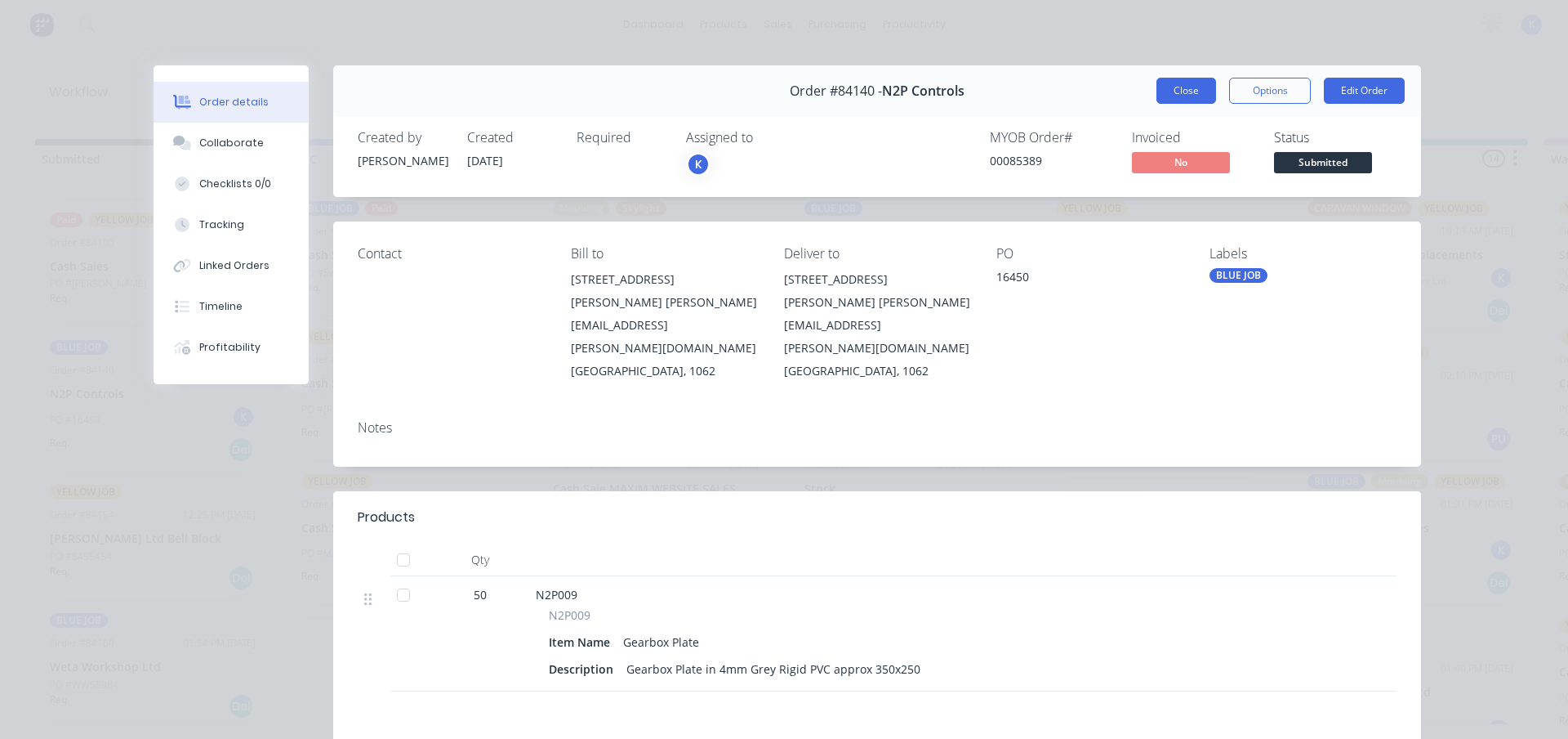
click at [1173, 85] on button "Close" at bounding box center [1187, 91] width 60 height 26
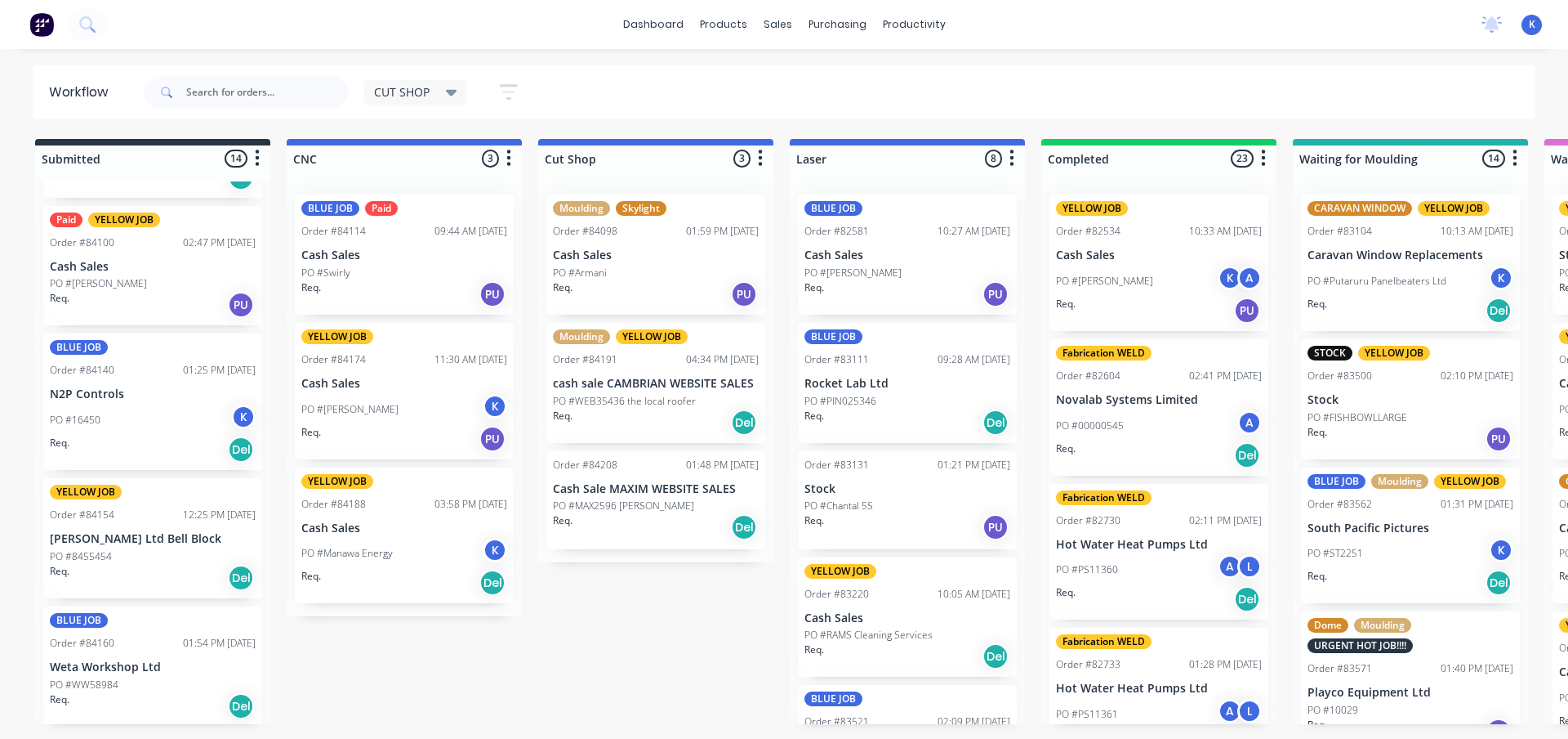
click at [104, 674] on div "BLUE JOB Order #84160 01:54 PM 25/08/25 Weta Workshop Ltd PO #WW58984 Req. Del" at bounding box center [153, 667] width 219 height 120
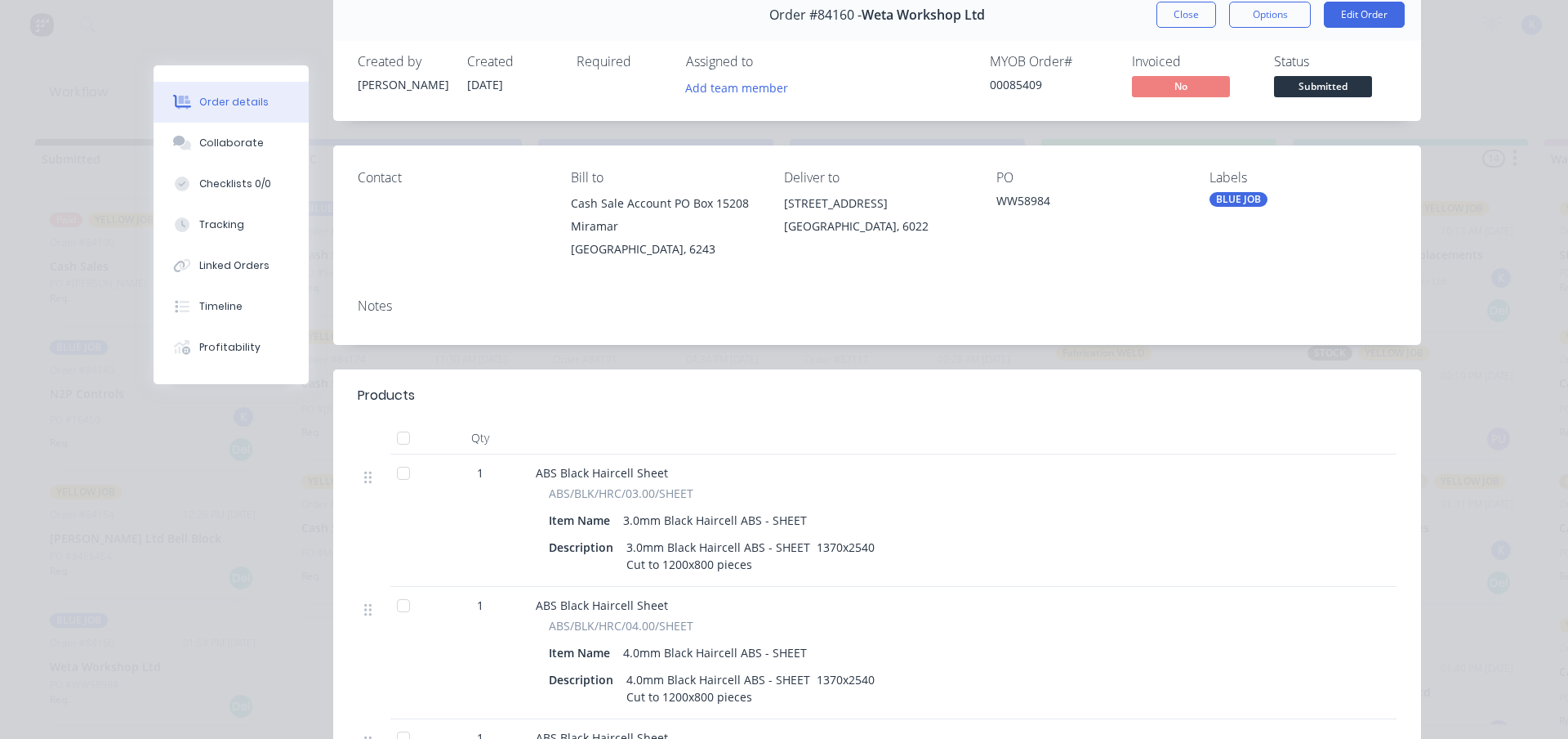
scroll to position [82, 0]
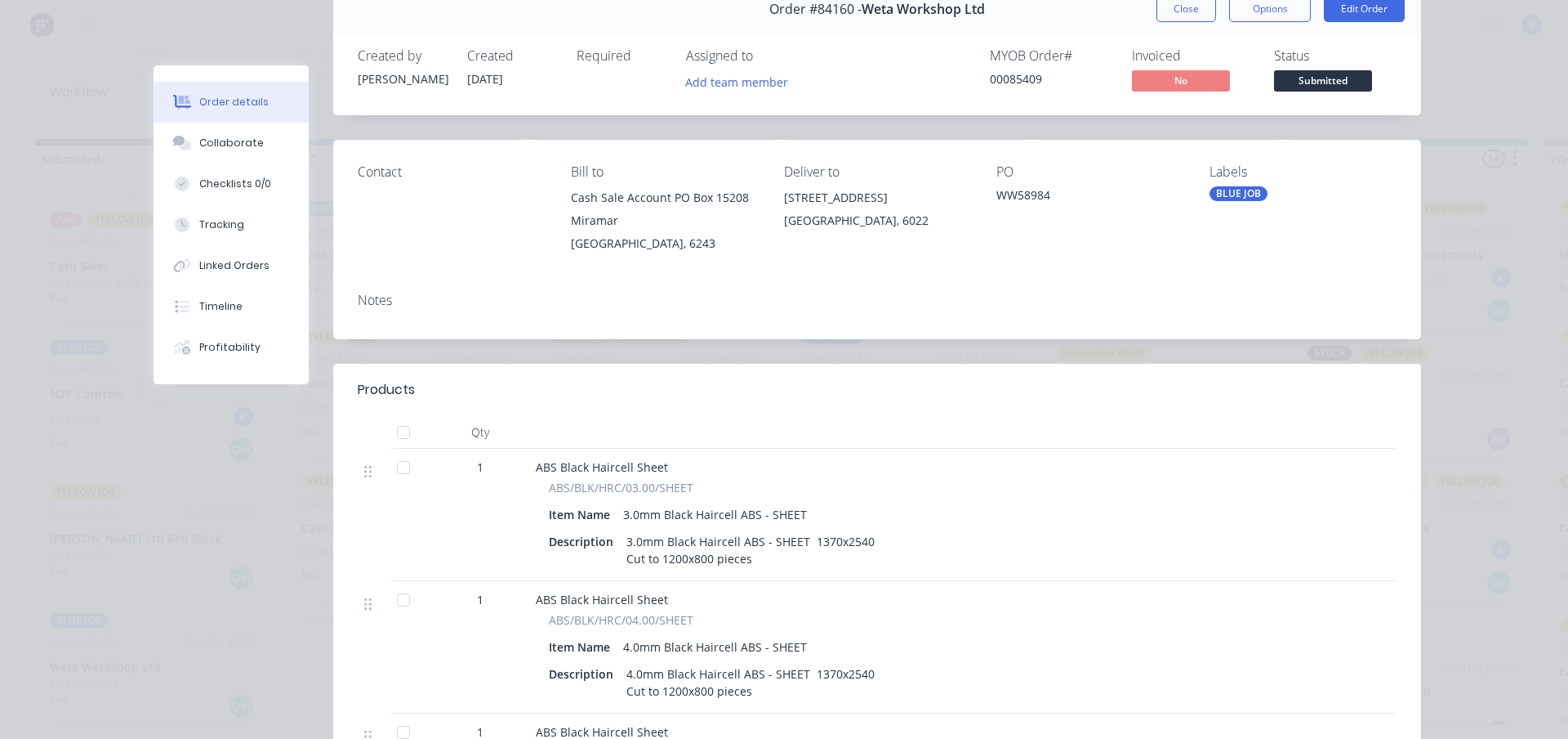
click at [1173, 17] on button "Close" at bounding box center [1187, 9] width 60 height 26
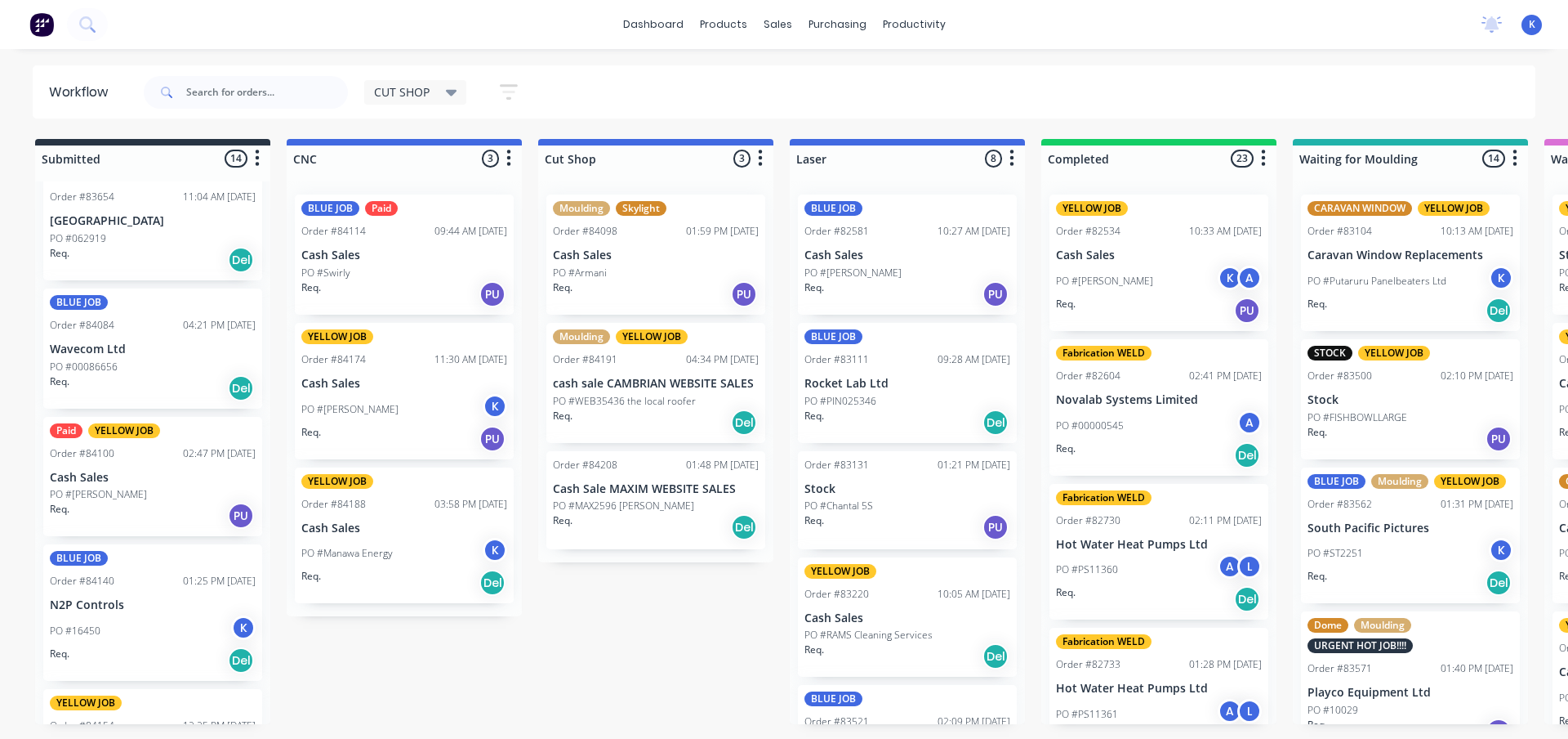
scroll to position [0, 0]
